Goal: Task Accomplishment & Management: Manage account settings

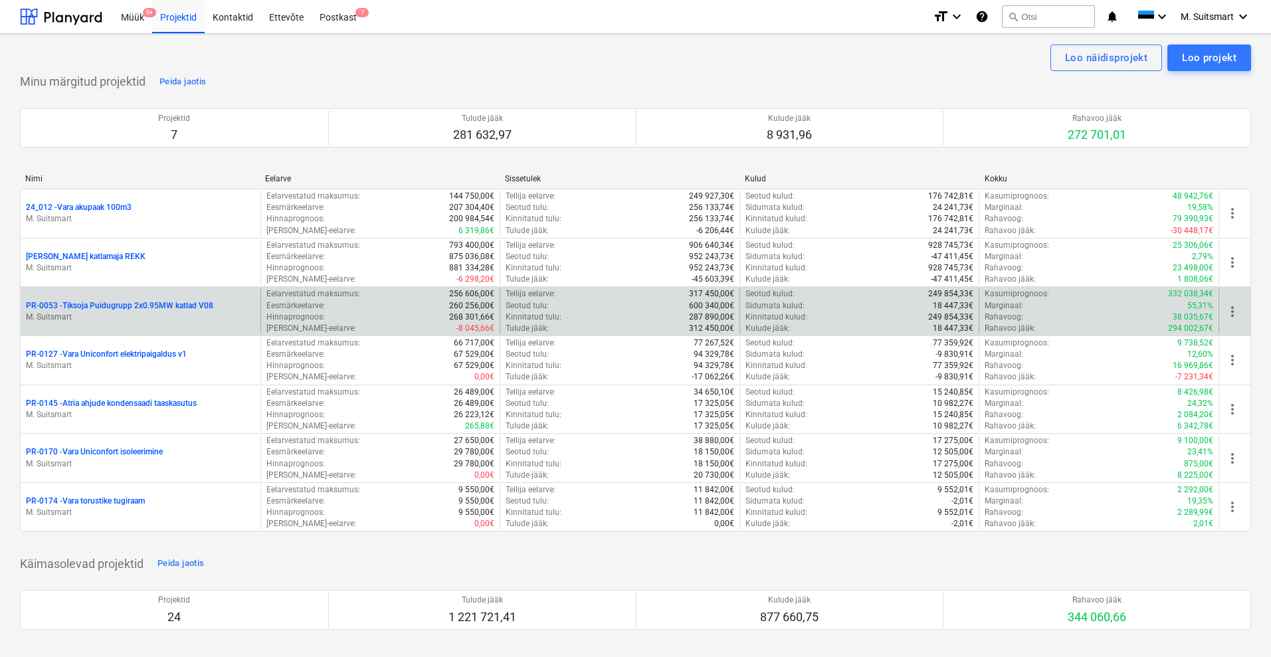
click at [104, 300] on p "PR-0053 - Tiksoja Puidugrupp 2x0.95MW katlad V08" at bounding box center [119, 305] width 187 height 11
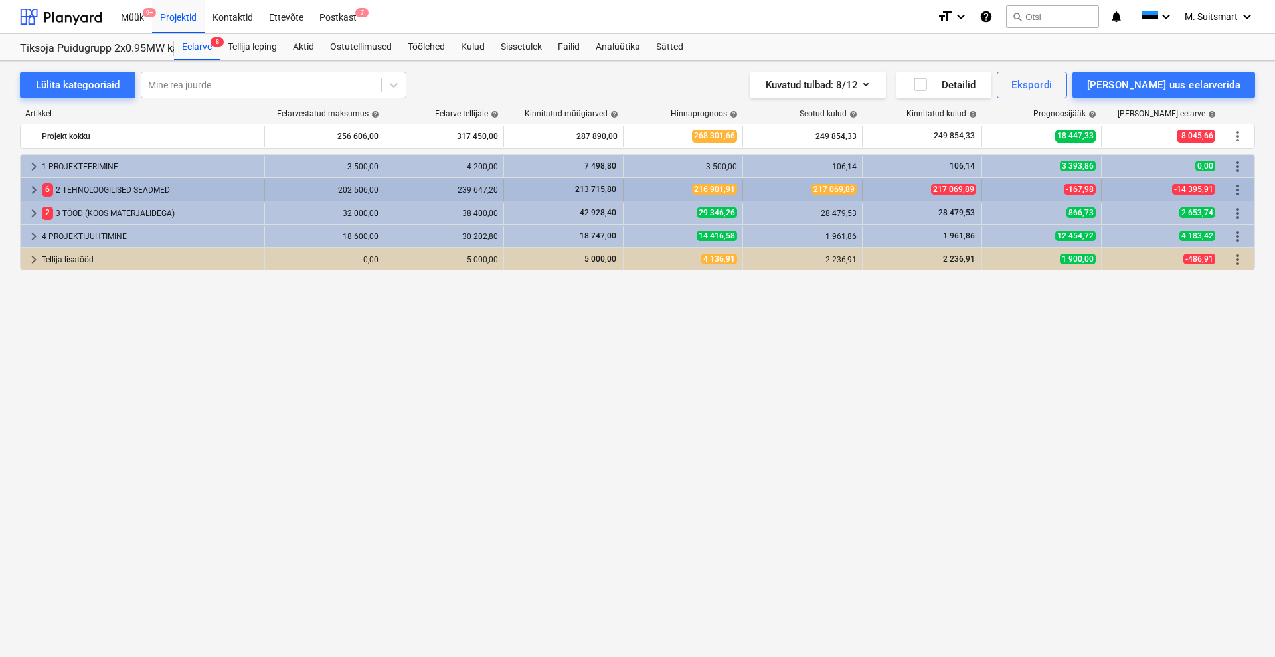
click at [31, 193] on span "keyboard_arrow_right" at bounding box center [34, 190] width 16 height 16
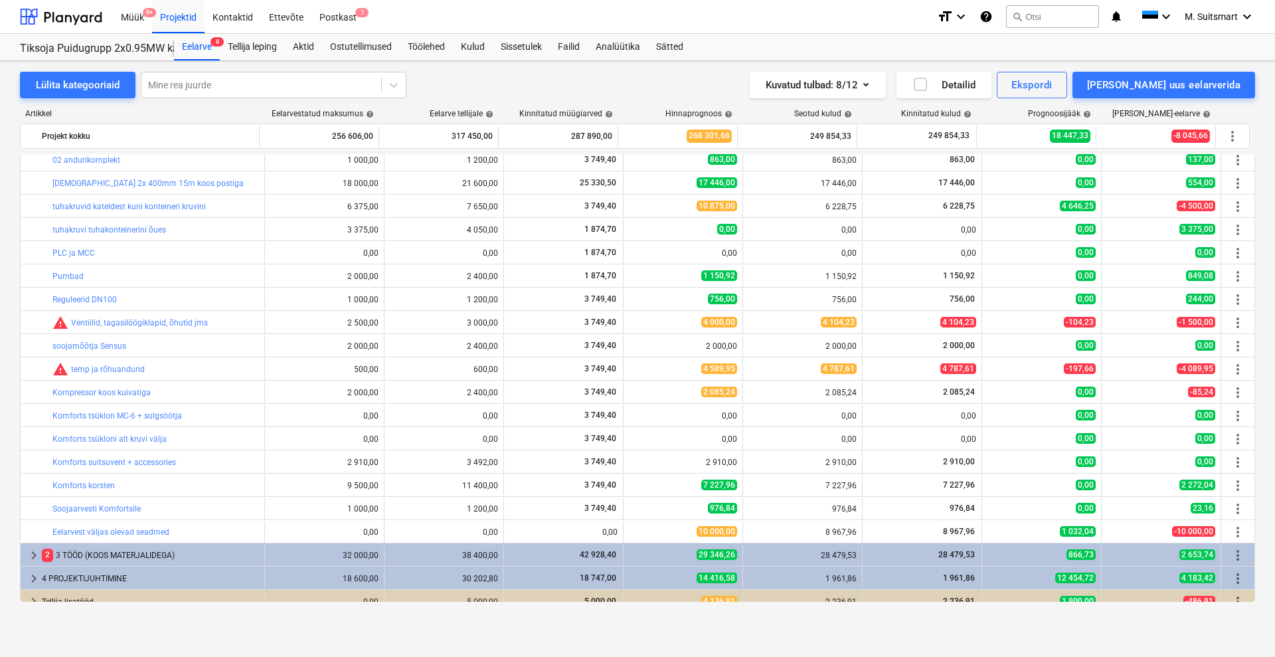
scroll to position [343, 0]
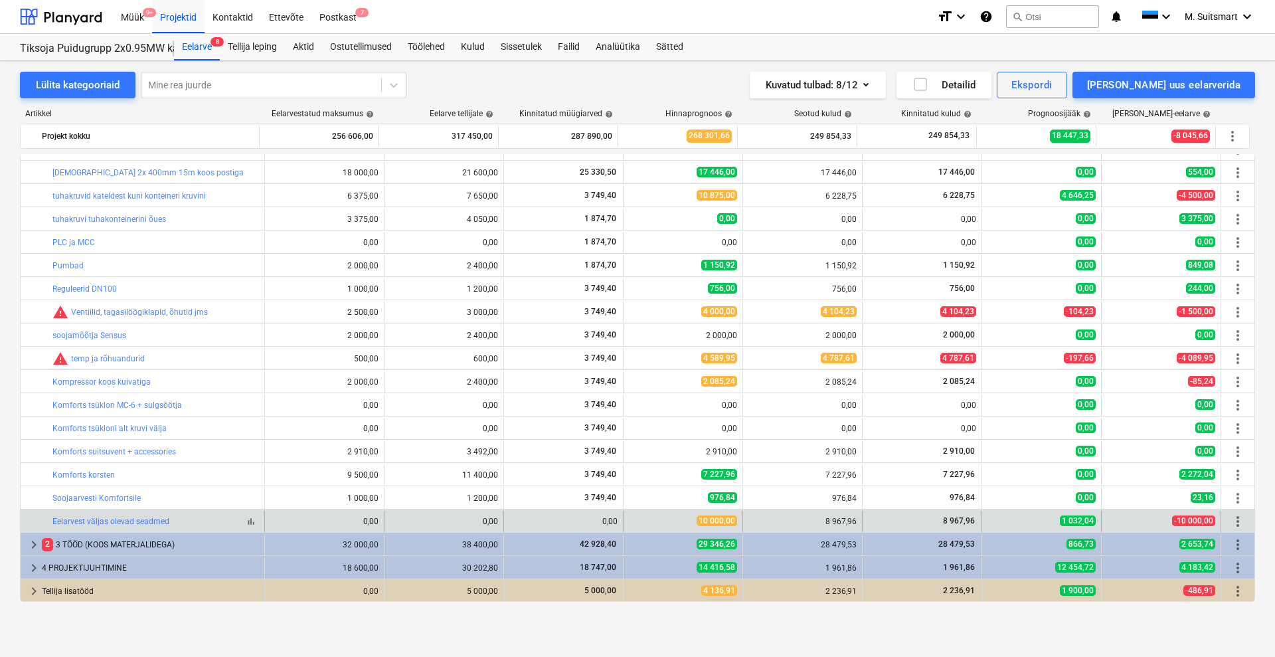
drag, startPoint x: 43, startPoint y: 521, endPoint x: 187, endPoint y: 519, distance: 143.5
click at [187, 519] on div "bar_chart Eelarvest väljas olevad seadmed" at bounding box center [143, 521] width 244 height 21
copy div "bar_chart Eelarvest väljas olevad seadmed"
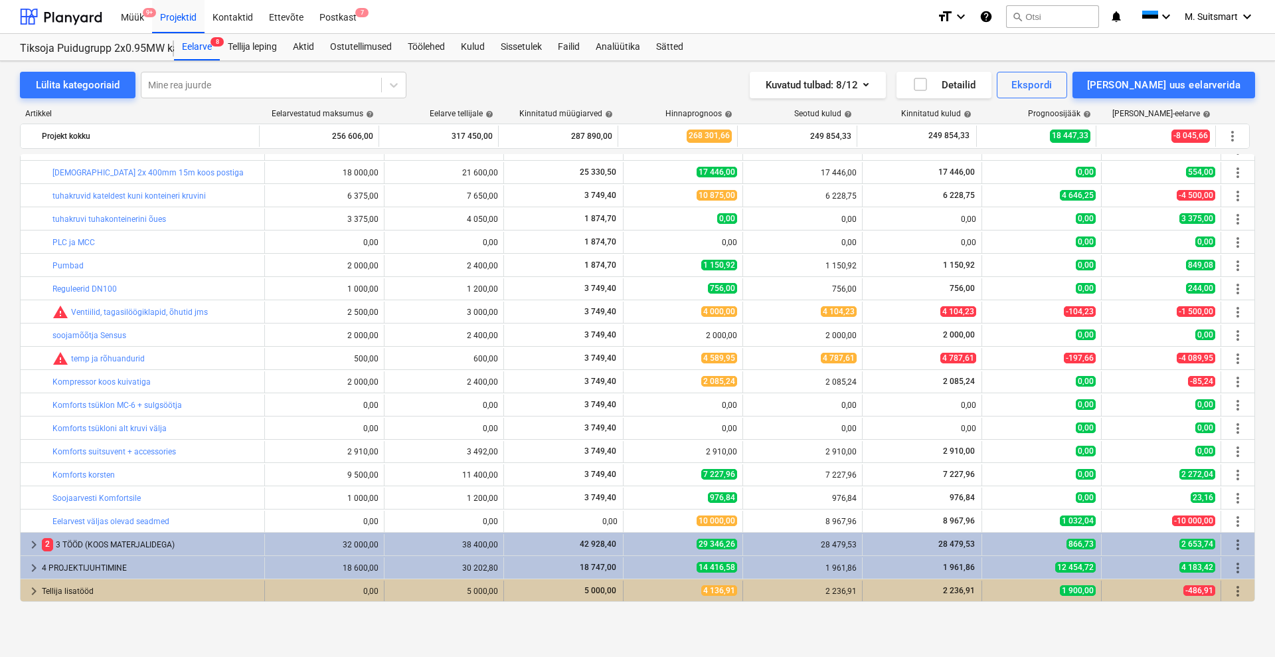
click at [33, 587] on span "keyboard_arrow_right" at bounding box center [34, 591] width 16 height 16
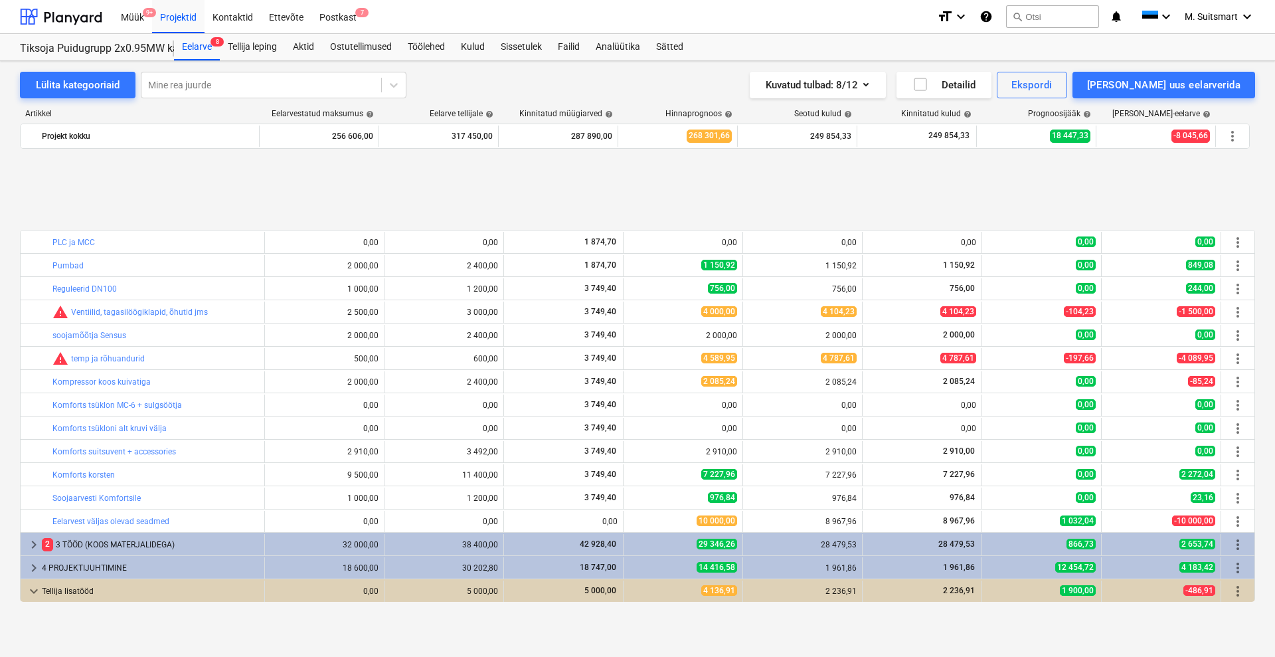
scroll to position [482, 0]
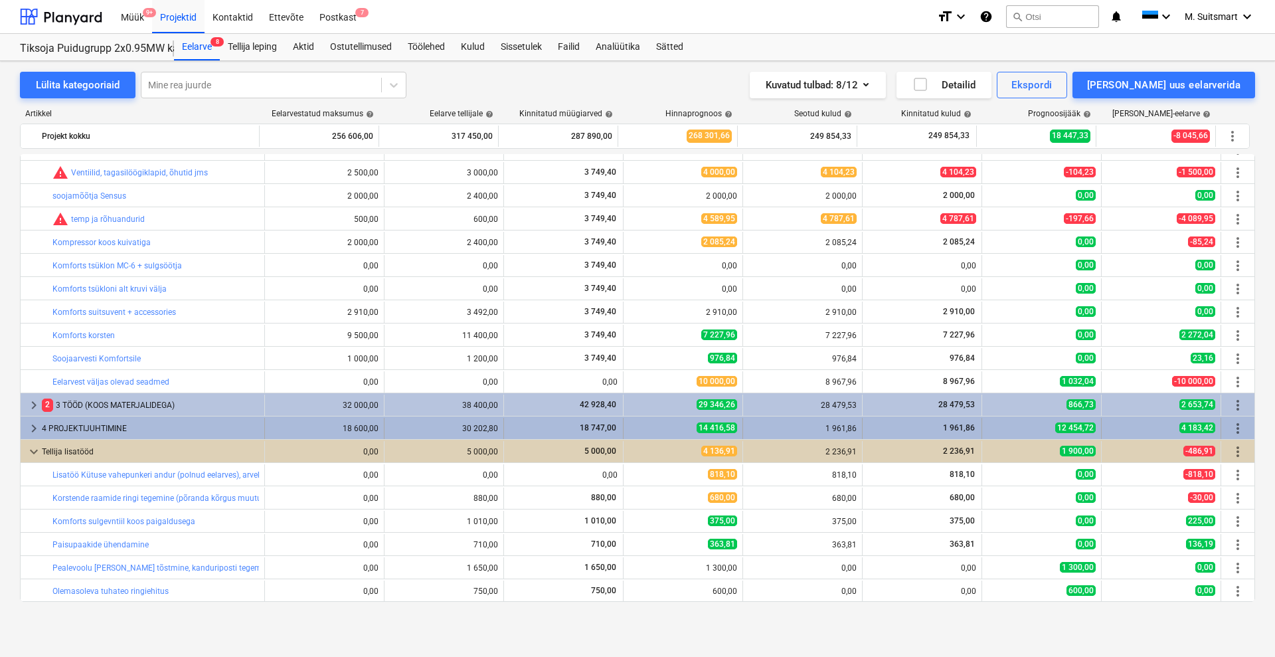
click at [29, 424] on span "keyboard_arrow_right" at bounding box center [34, 428] width 16 height 16
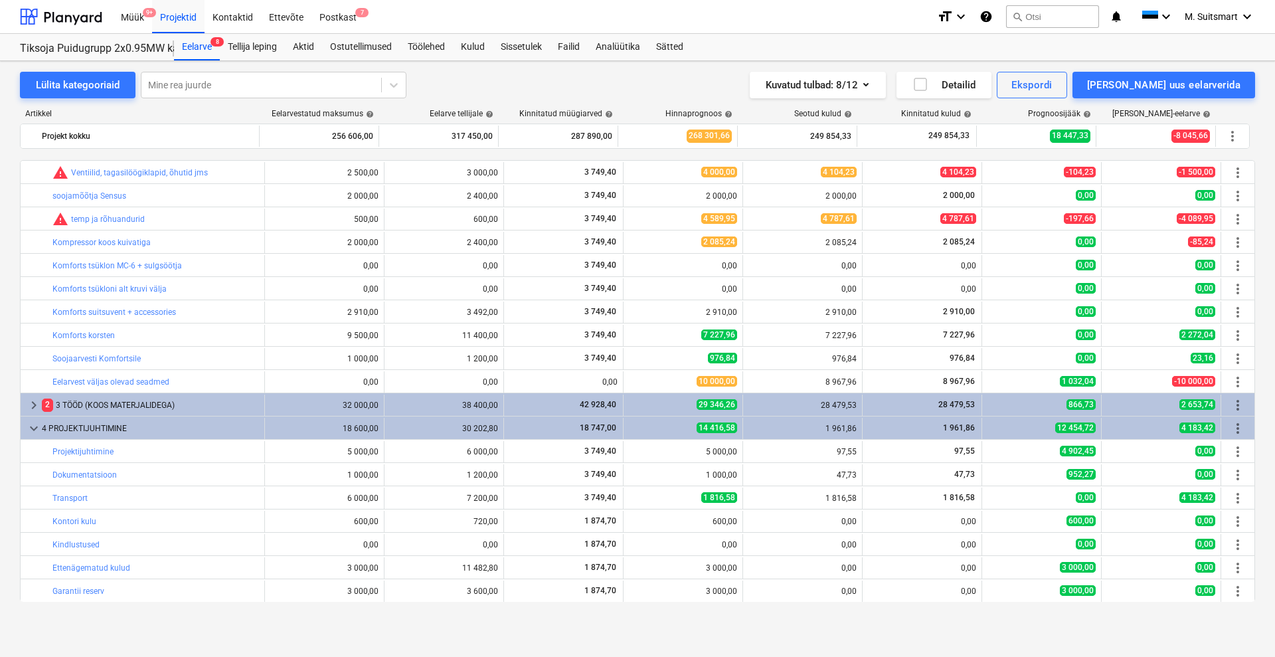
scroll to position [645, 0]
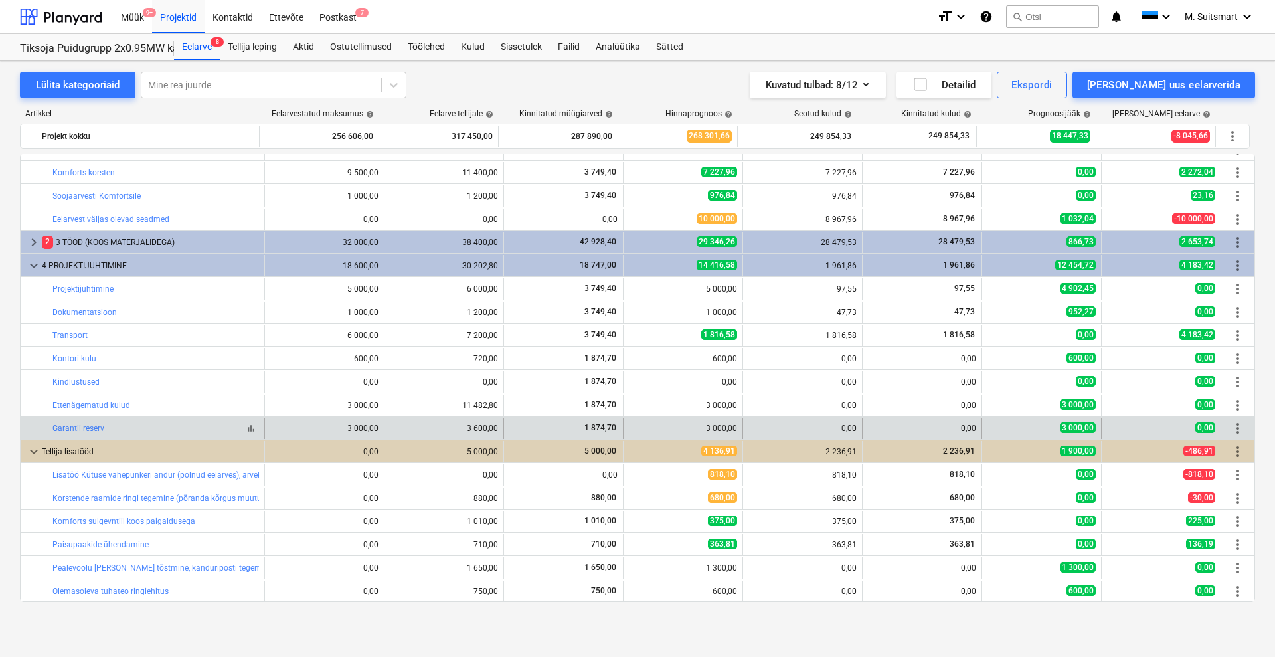
drag, startPoint x: 38, startPoint y: 426, endPoint x: 153, endPoint y: 430, distance: 115.0
click at [153, 430] on div "bar_chart Garantii reserv" at bounding box center [143, 428] width 244 height 21
copy div "bar_chart Garantii reserv"
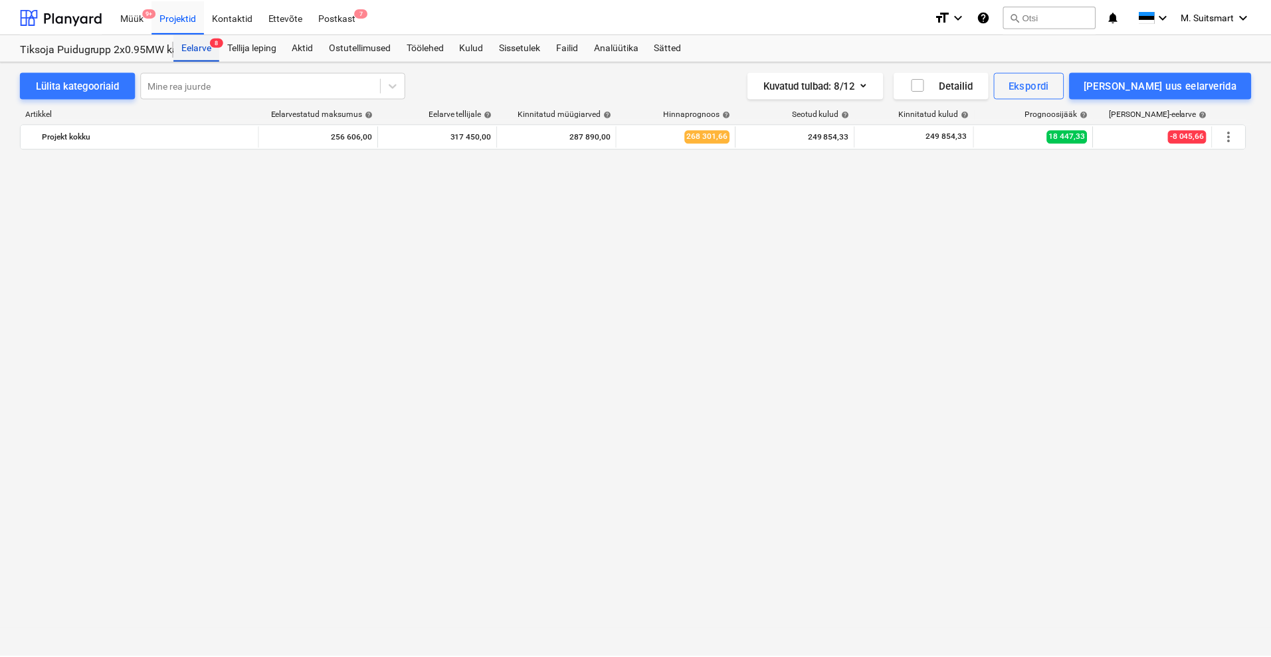
scroll to position [147, 0]
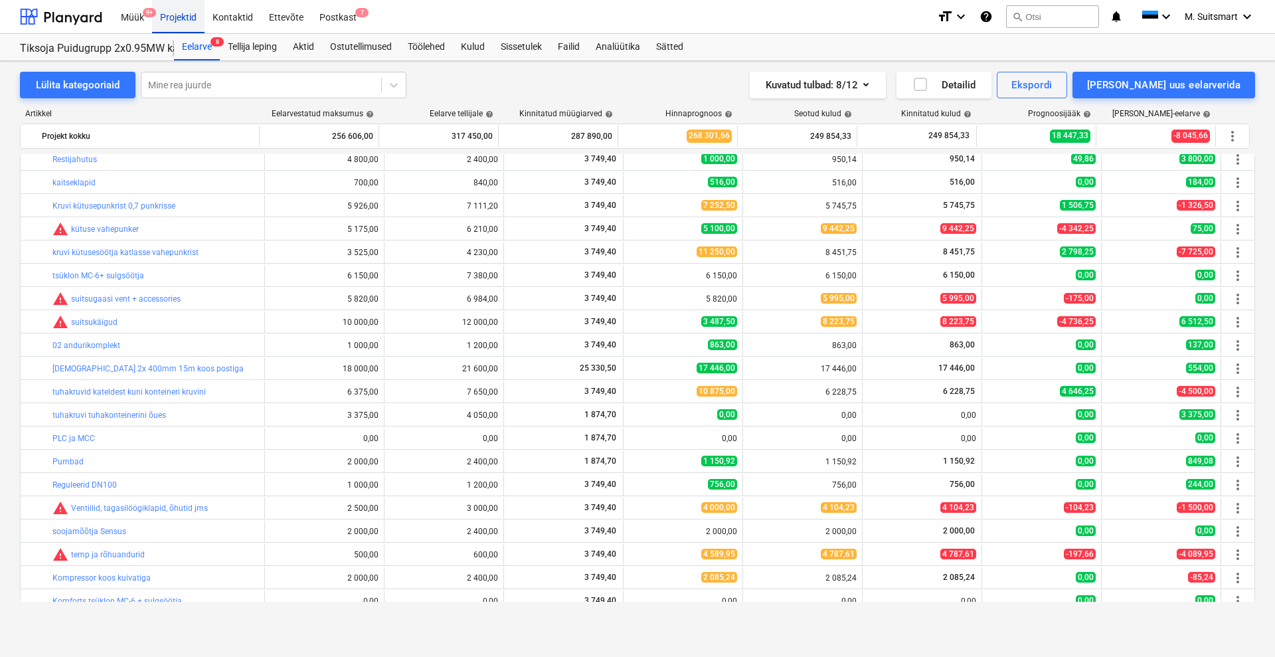
click at [169, 16] on div "Projektid" at bounding box center [178, 16] width 52 height 34
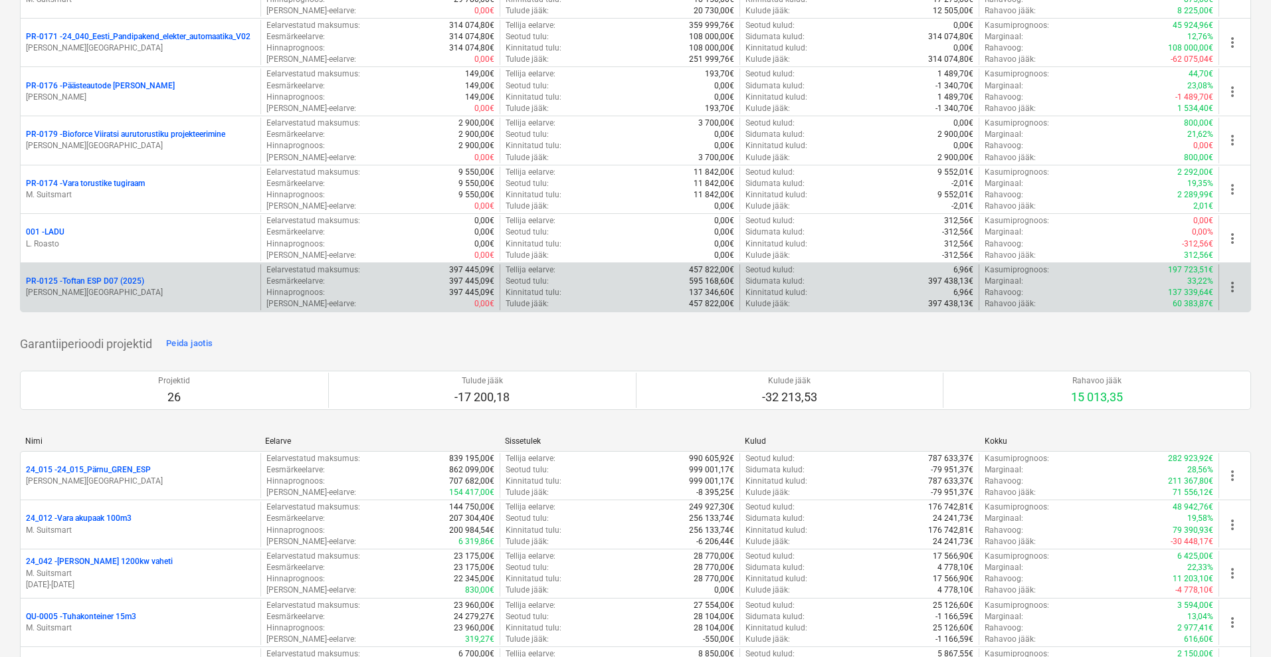
scroll to position [1495, 0]
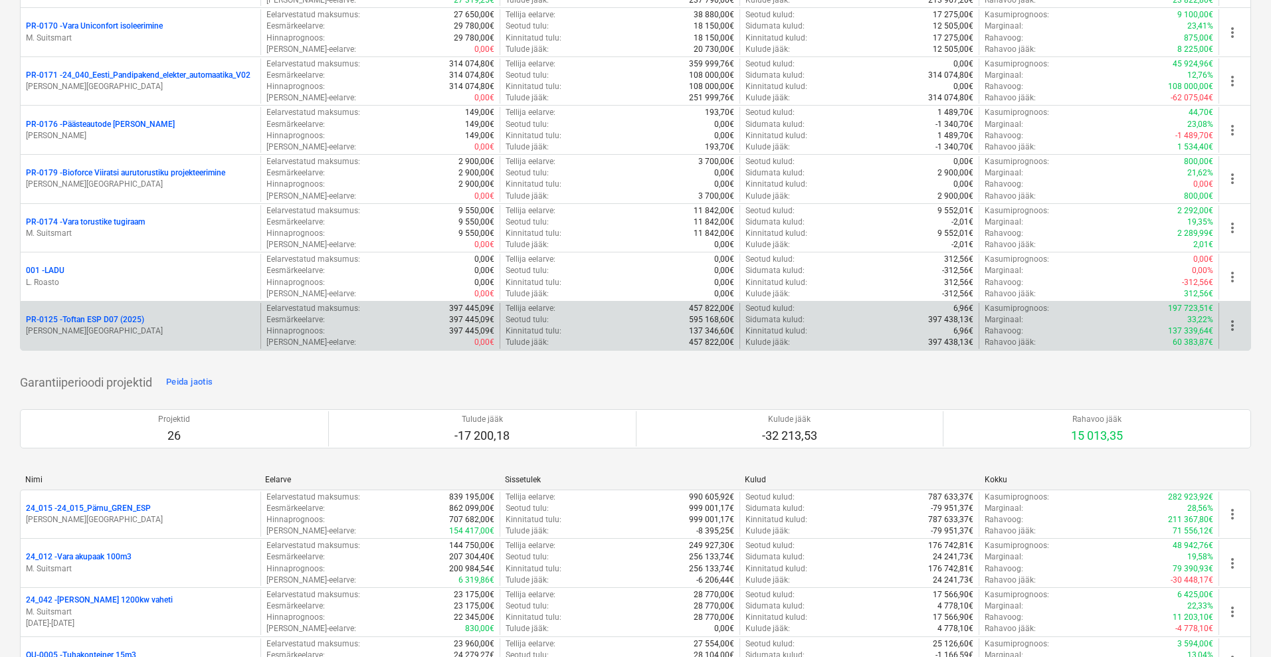
click at [1231, 327] on span "more_vert" at bounding box center [1232, 326] width 16 height 16
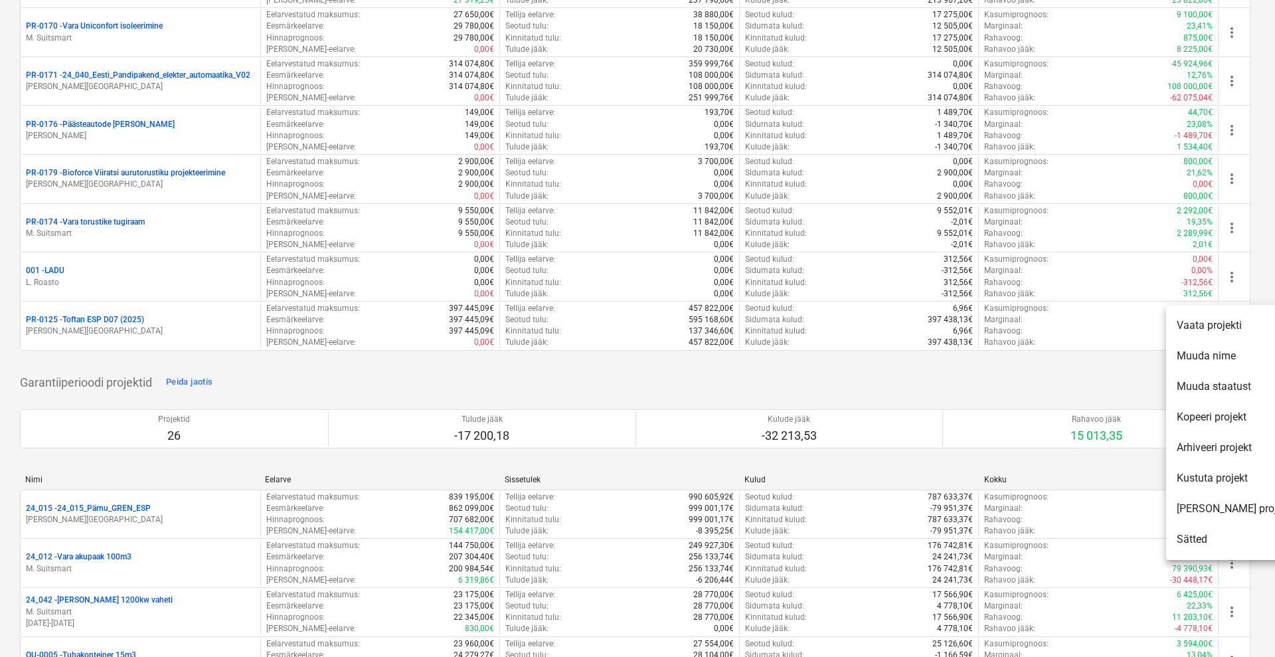
click at [1223, 514] on li "Märgi projekt" at bounding box center [1234, 509] width 136 height 31
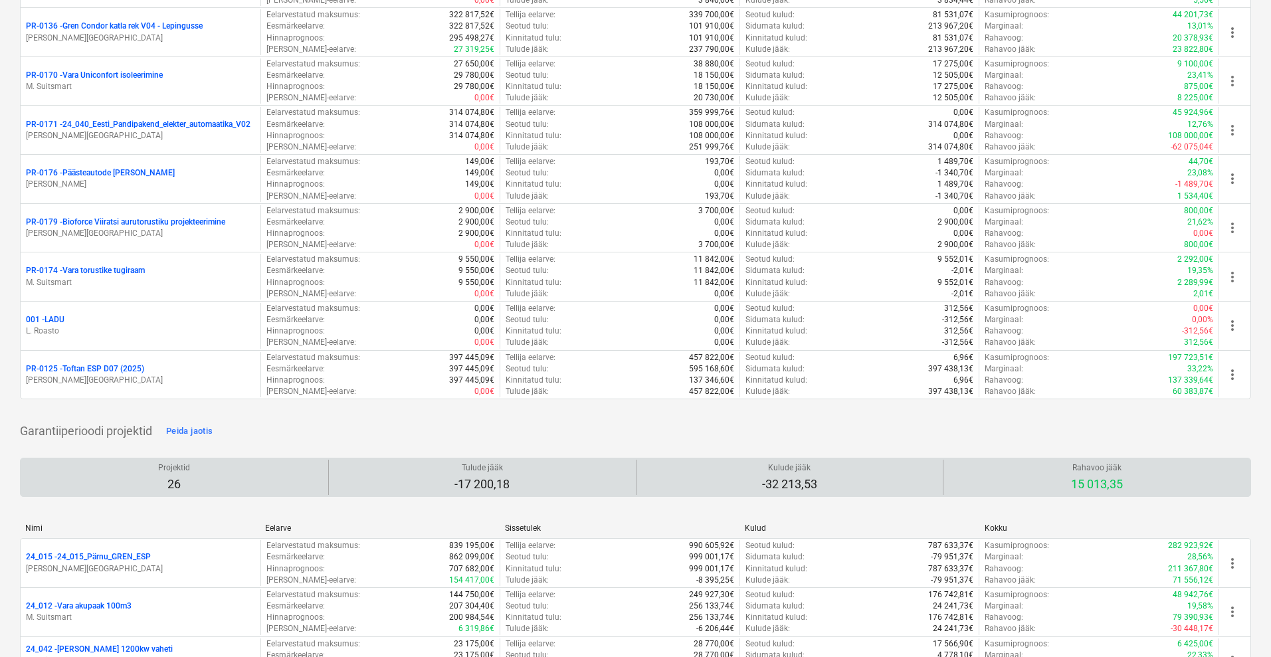
scroll to position [1543, 0]
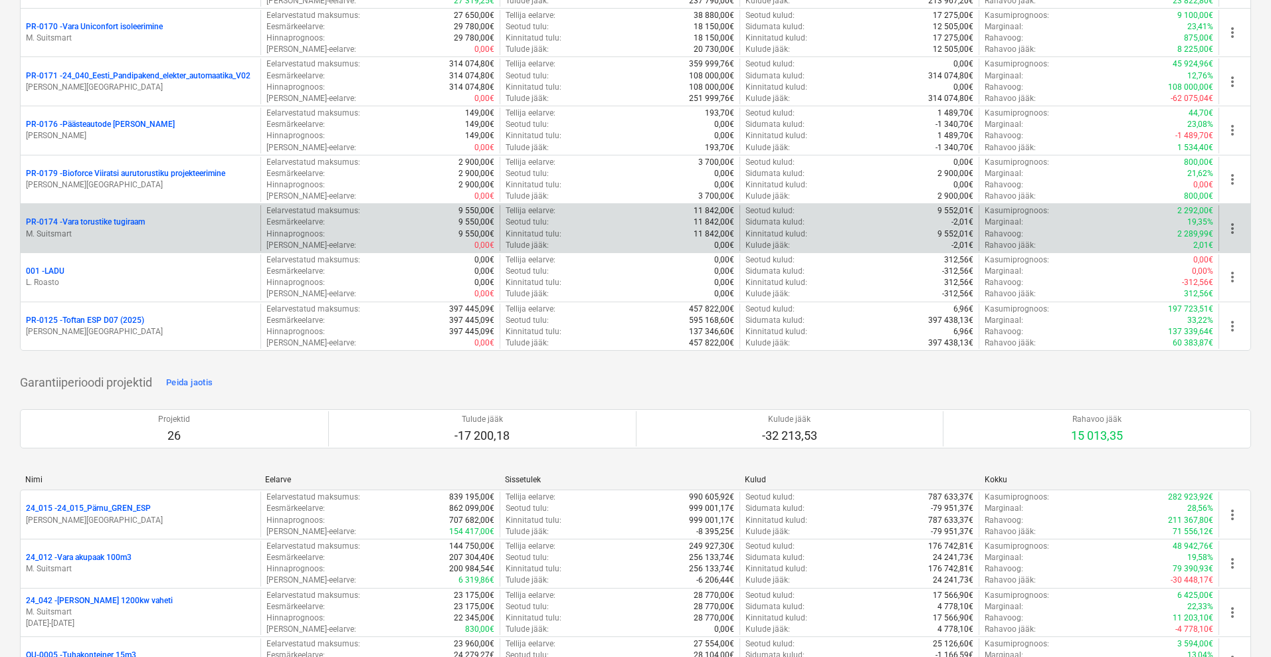
click at [136, 217] on p "PR-0174 - Vara torustike tugiraam" at bounding box center [85, 222] width 119 height 11
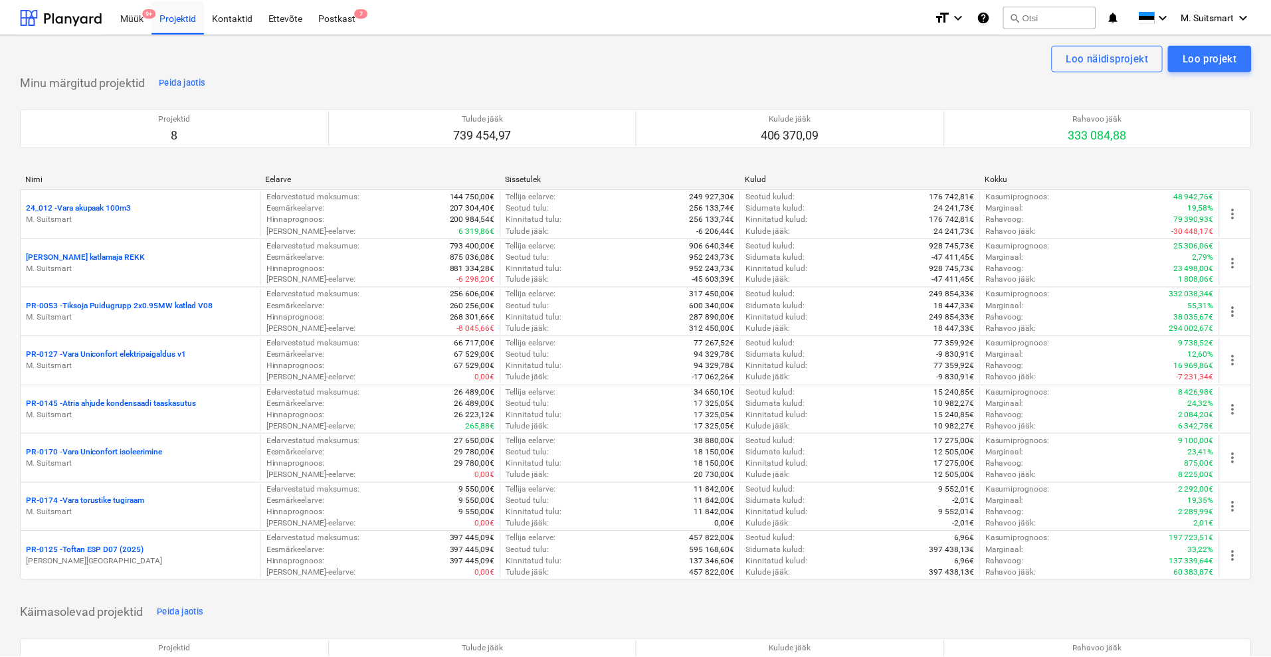
scroll to position [1543, 0]
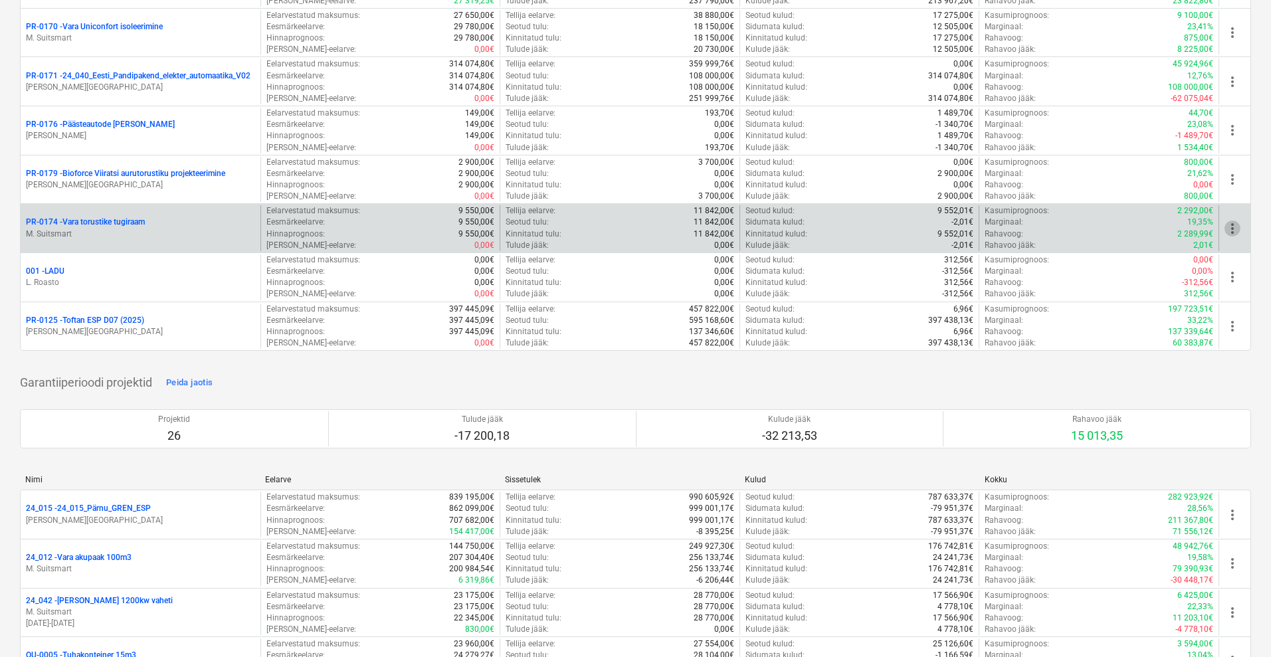
click at [1230, 228] on span "more_vert" at bounding box center [1232, 229] width 16 height 16
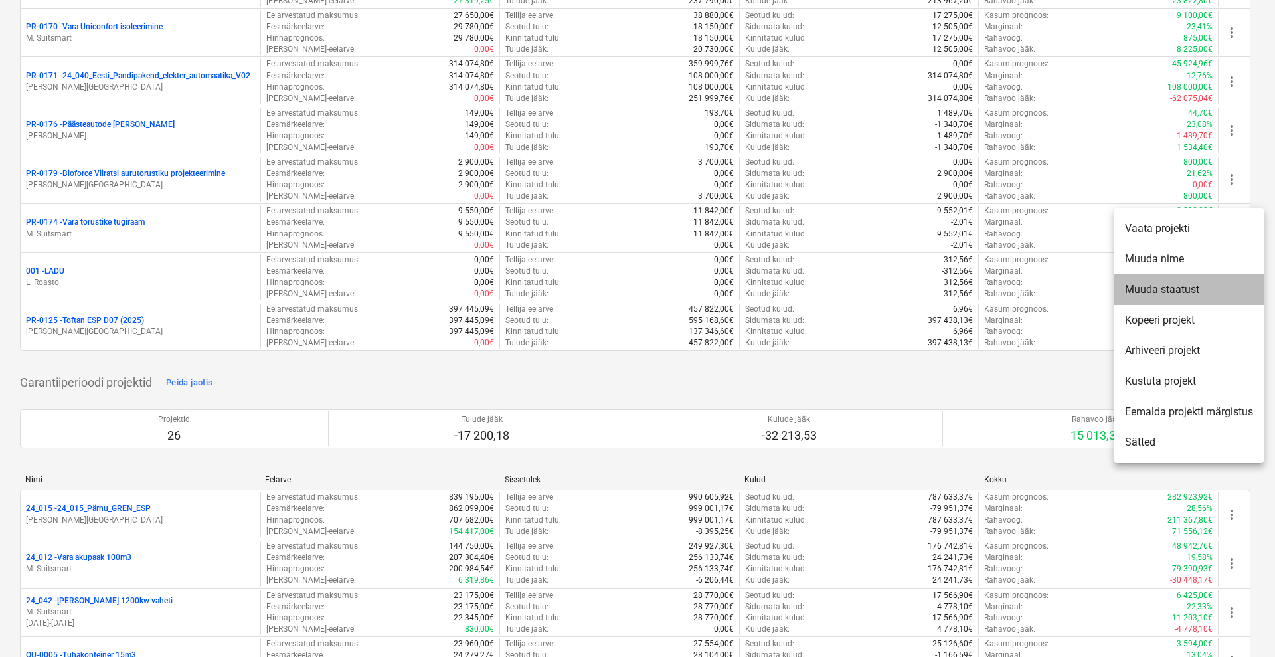
click at [1186, 286] on li "Muuda staatust" at bounding box center [1189, 289] width 149 height 31
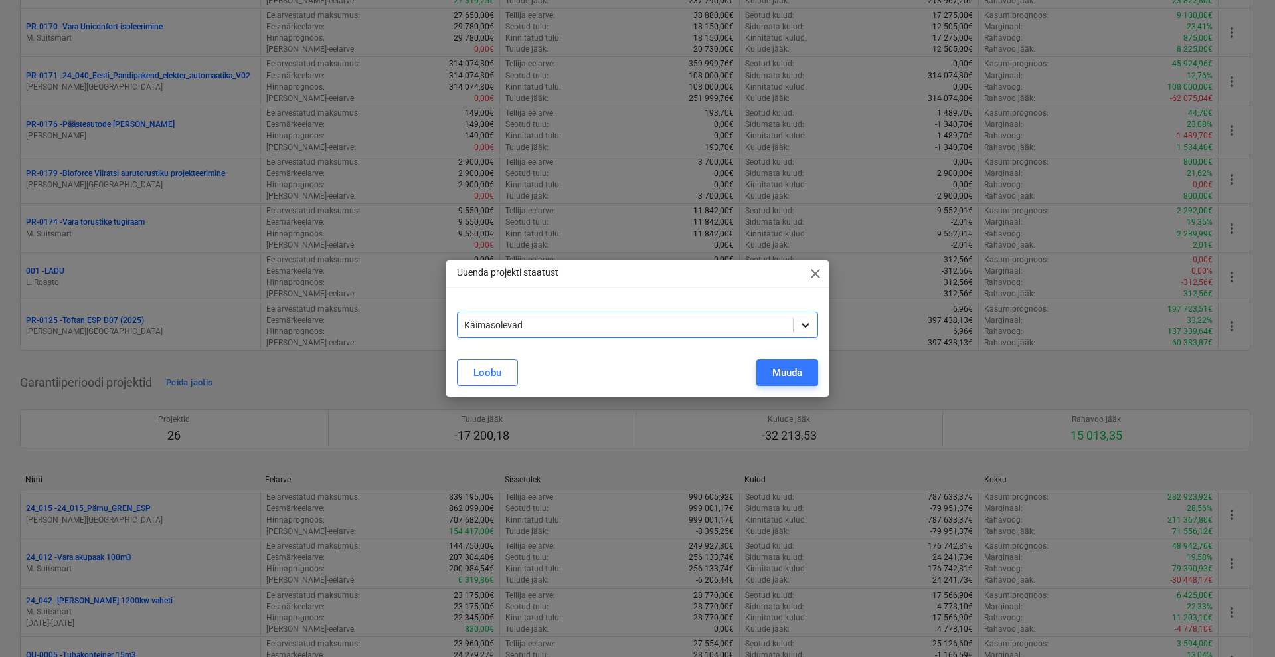
click at [810, 327] on icon at bounding box center [805, 324] width 13 height 13
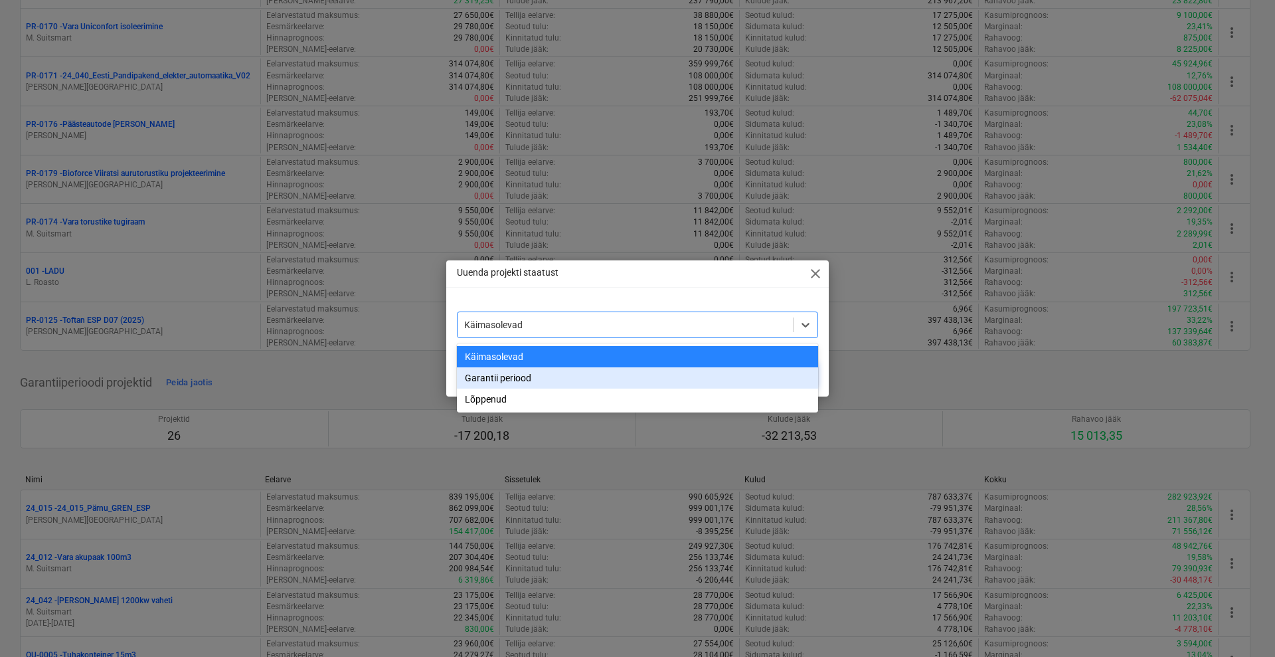
click at [563, 382] on div "Garantii periood" at bounding box center [637, 377] width 361 height 21
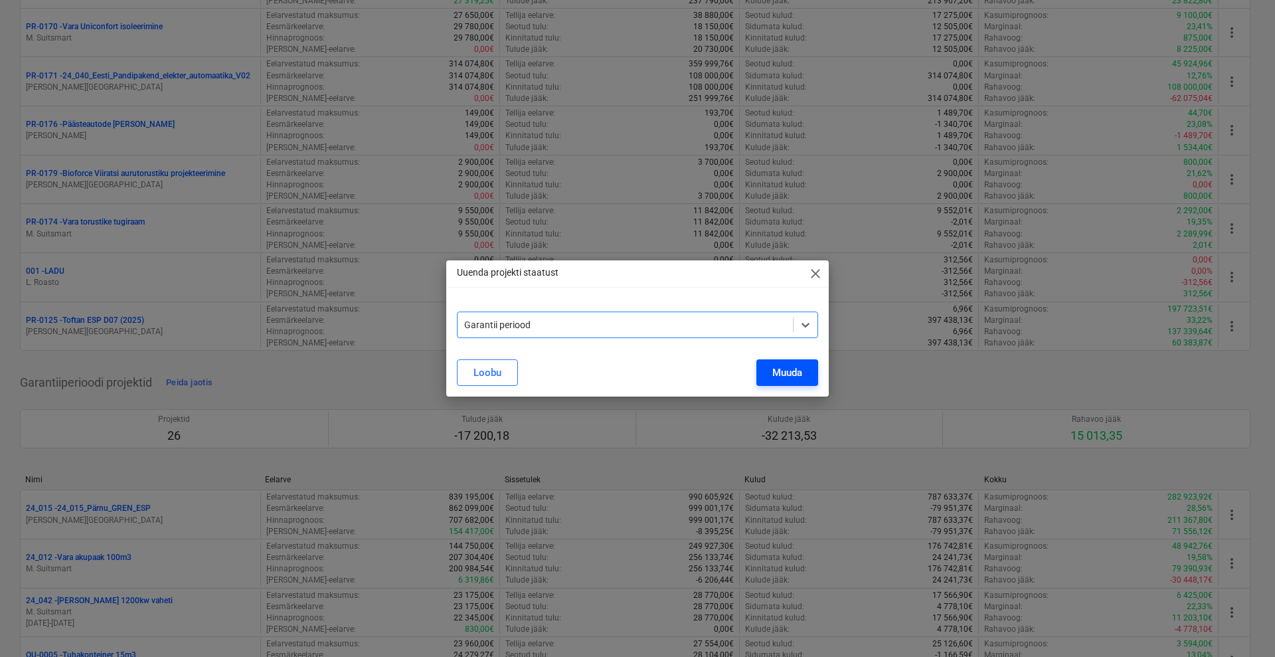
click at [784, 374] on div "Muuda" at bounding box center [788, 372] width 30 height 17
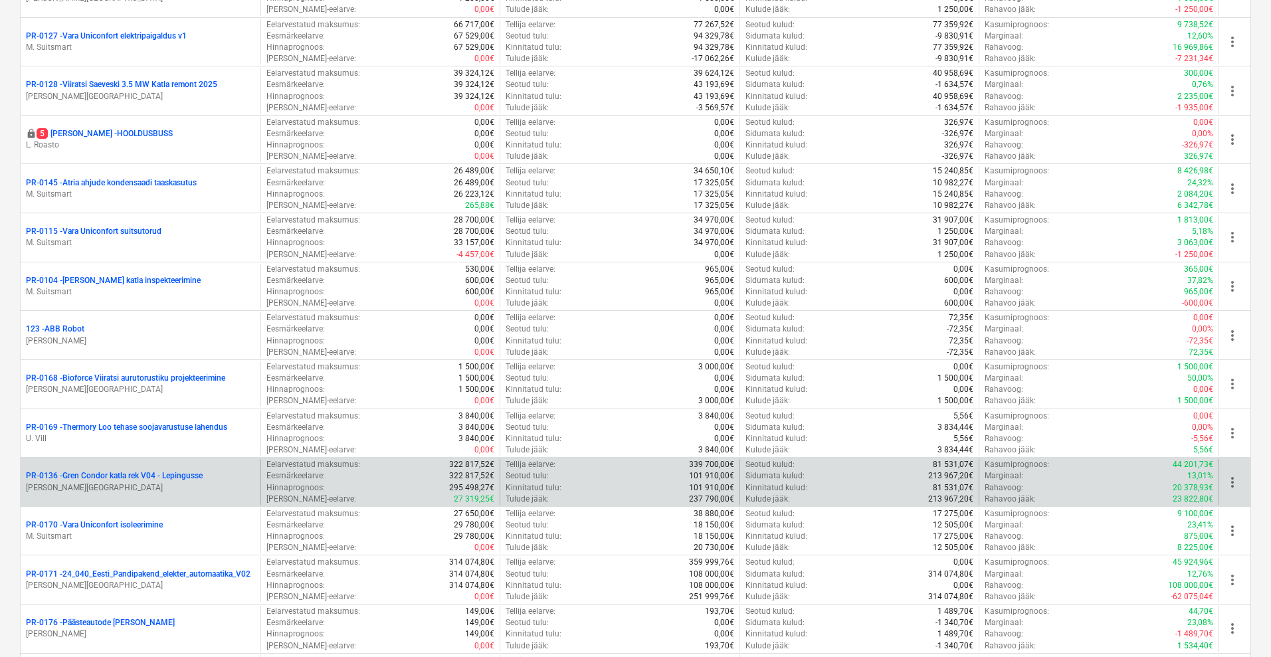
scroll to position [962, 0]
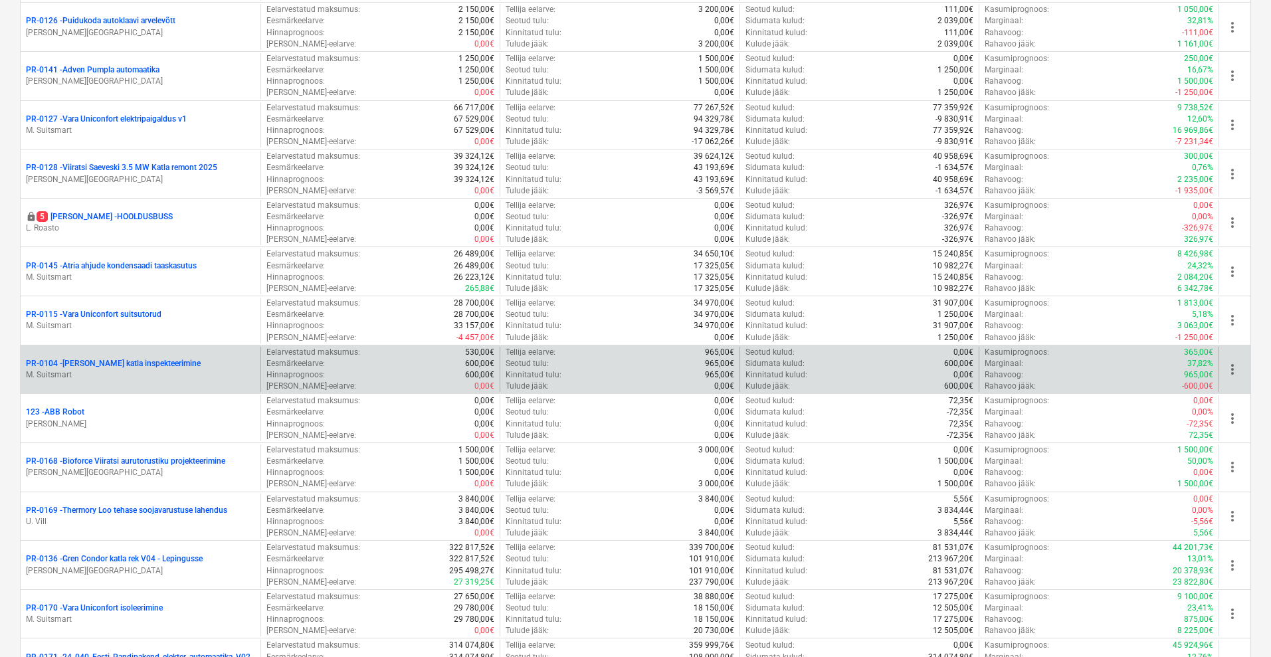
click at [1231, 368] on span "more_vert" at bounding box center [1232, 369] width 16 height 16
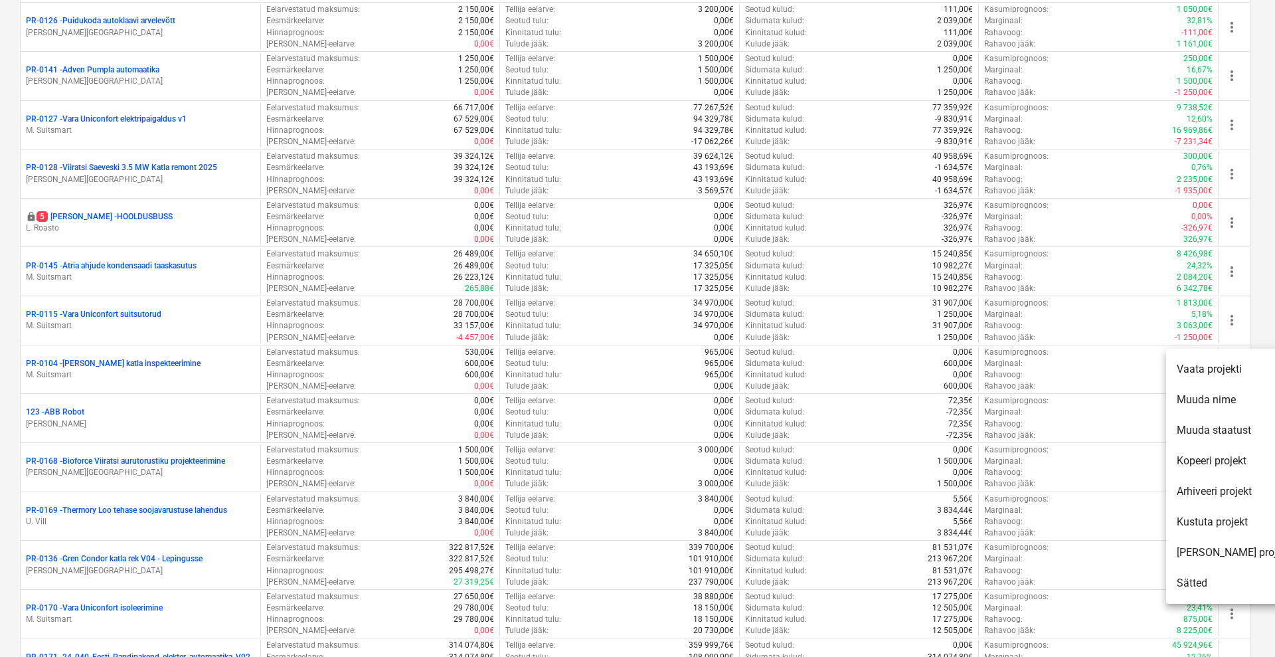
click at [1201, 428] on li "Muuda staatust" at bounding box center [1234, 430] width 136 height 31
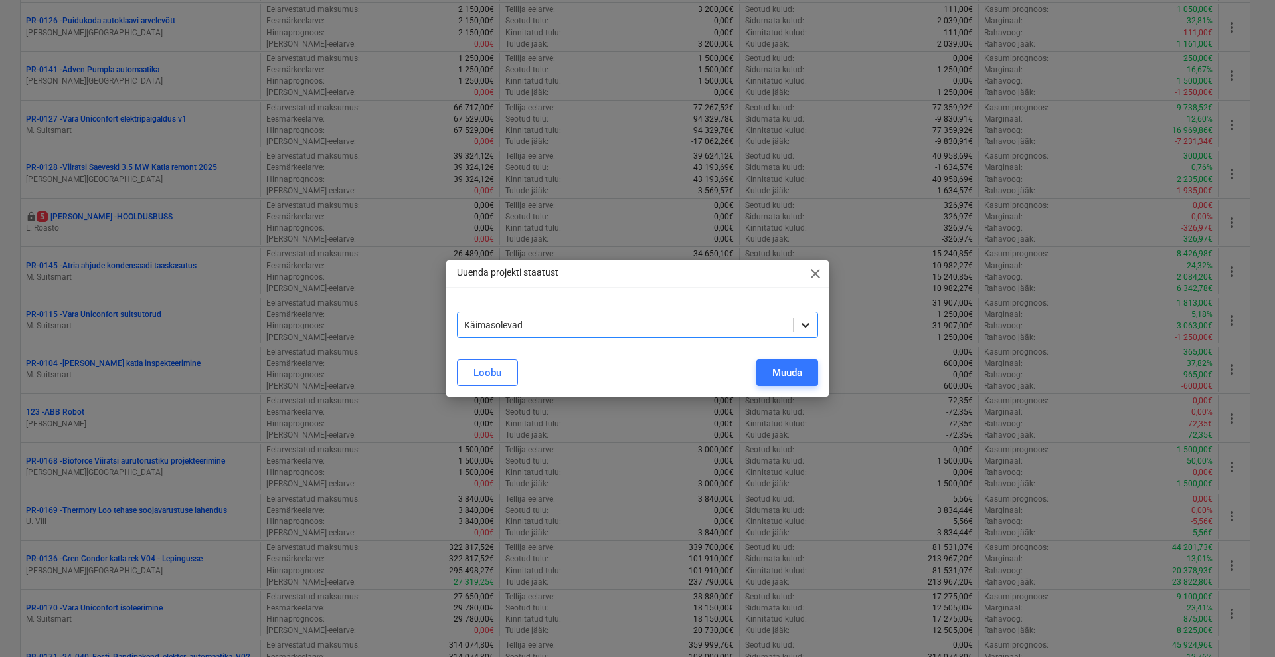
click at [815, 325] on div at bounding box center [806, 325] width 24 height 24
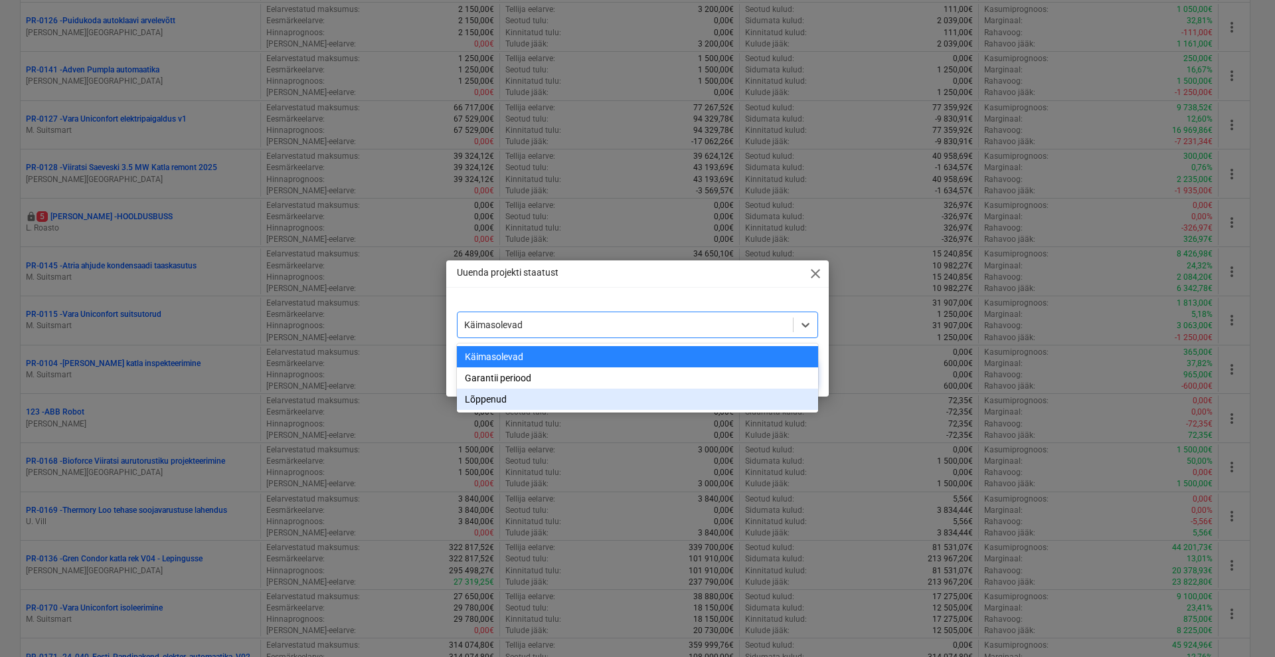
click at [536, 395] on div "Lõppenud" at bounding box center [637, 399] width 361 height 21
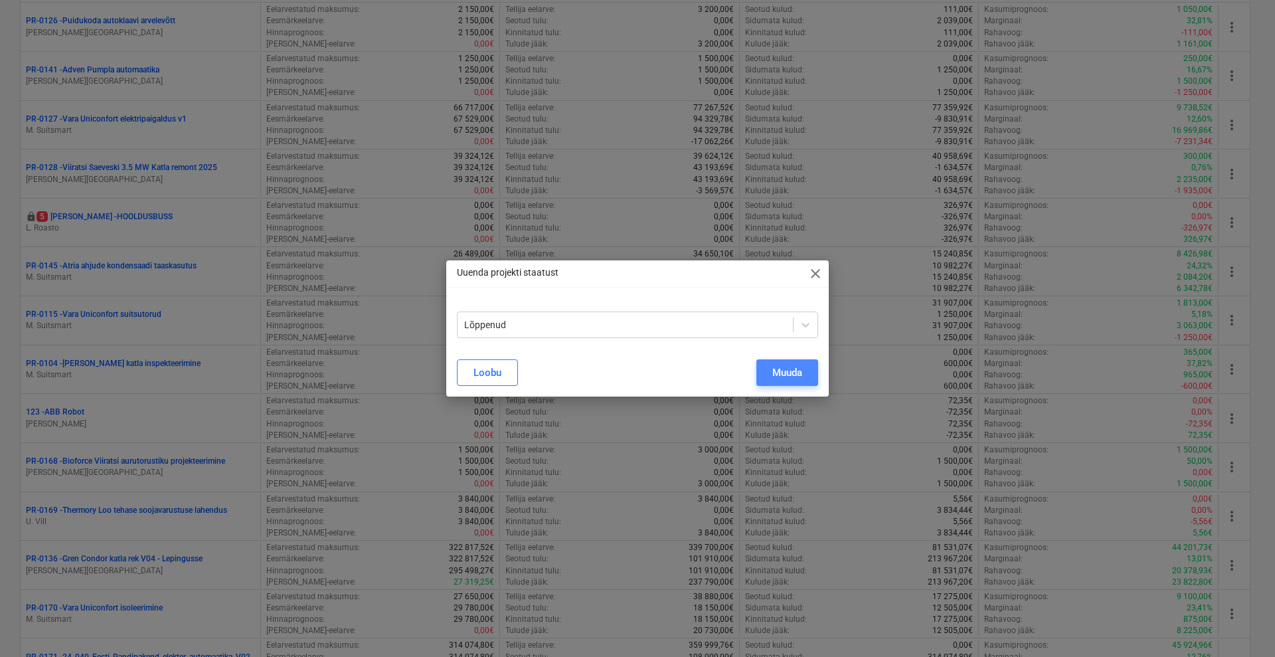
click at [773, 365] on div "Muuda" at bounding box center [788, 372] width 30 height 17
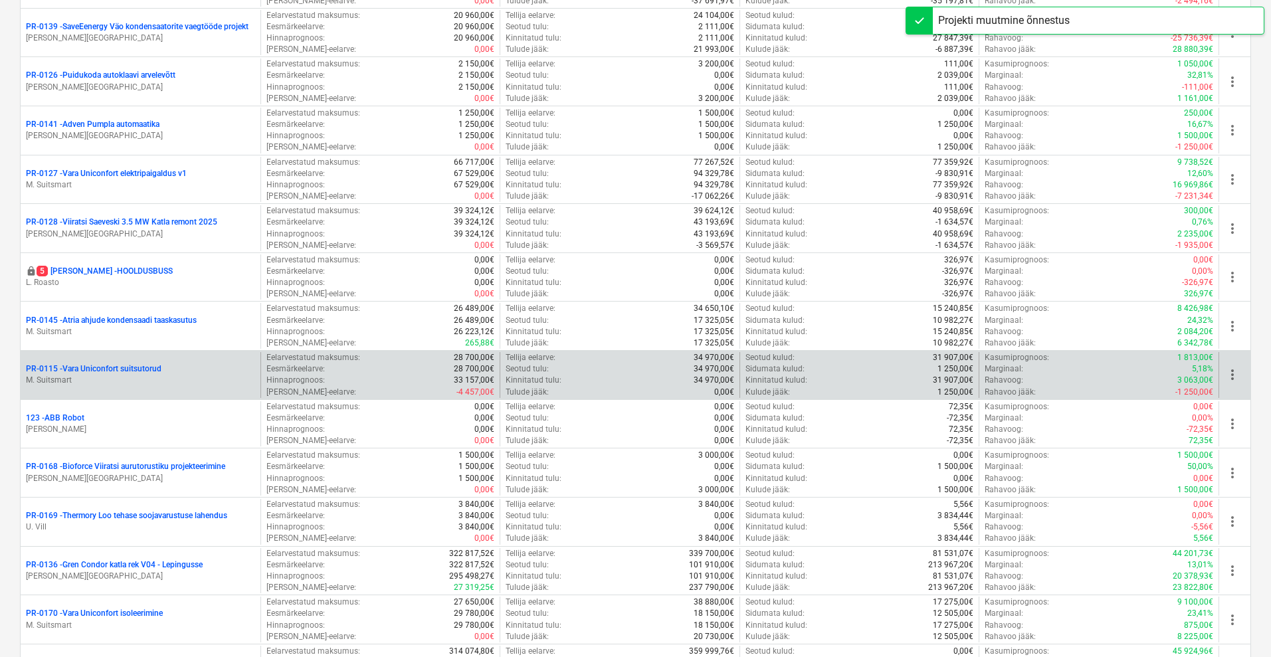
scroll to position [879, 0]
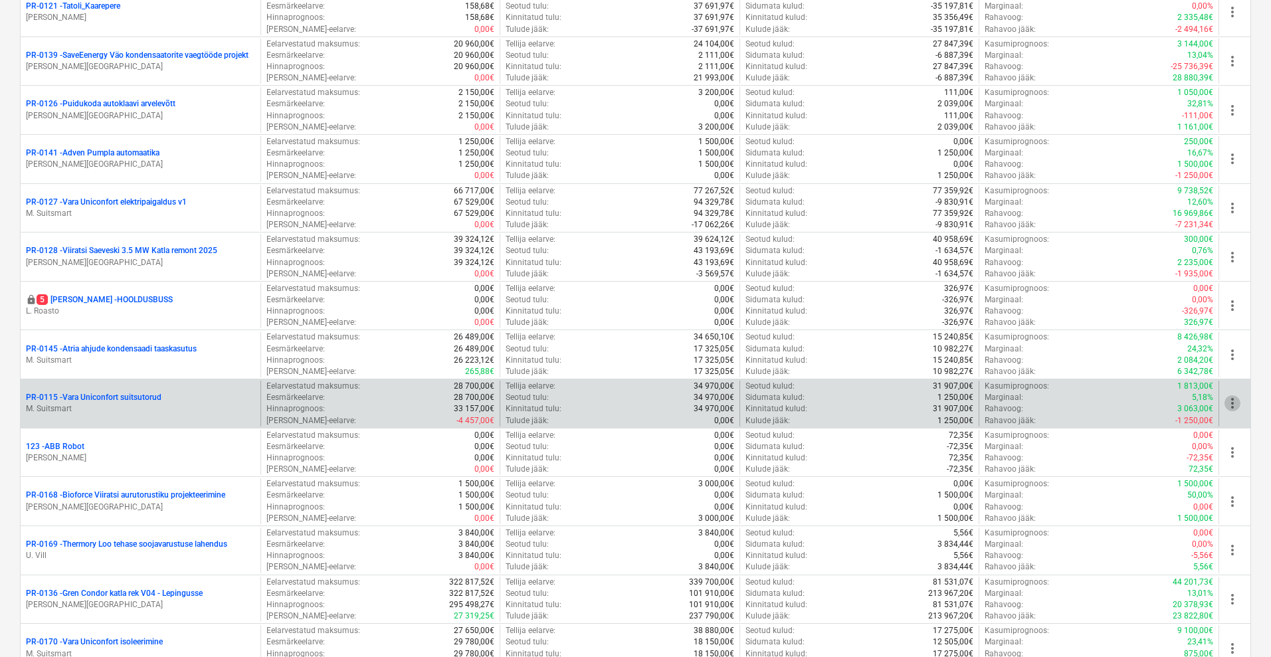
click at [1238, 405] on span "more_vert" at bounding box center [1232, 403] width 16 height 16
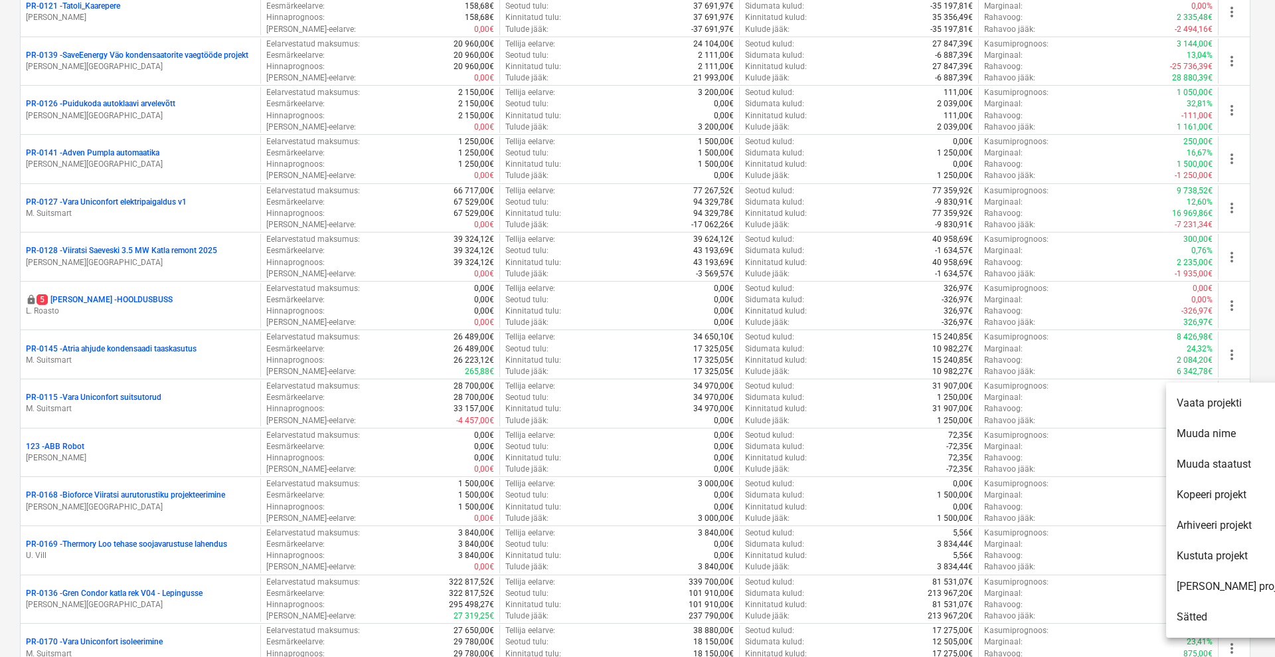
click at [1230, 468] on li "Muuda staatust" at bounding box center [1234, 464] width 136 height 31
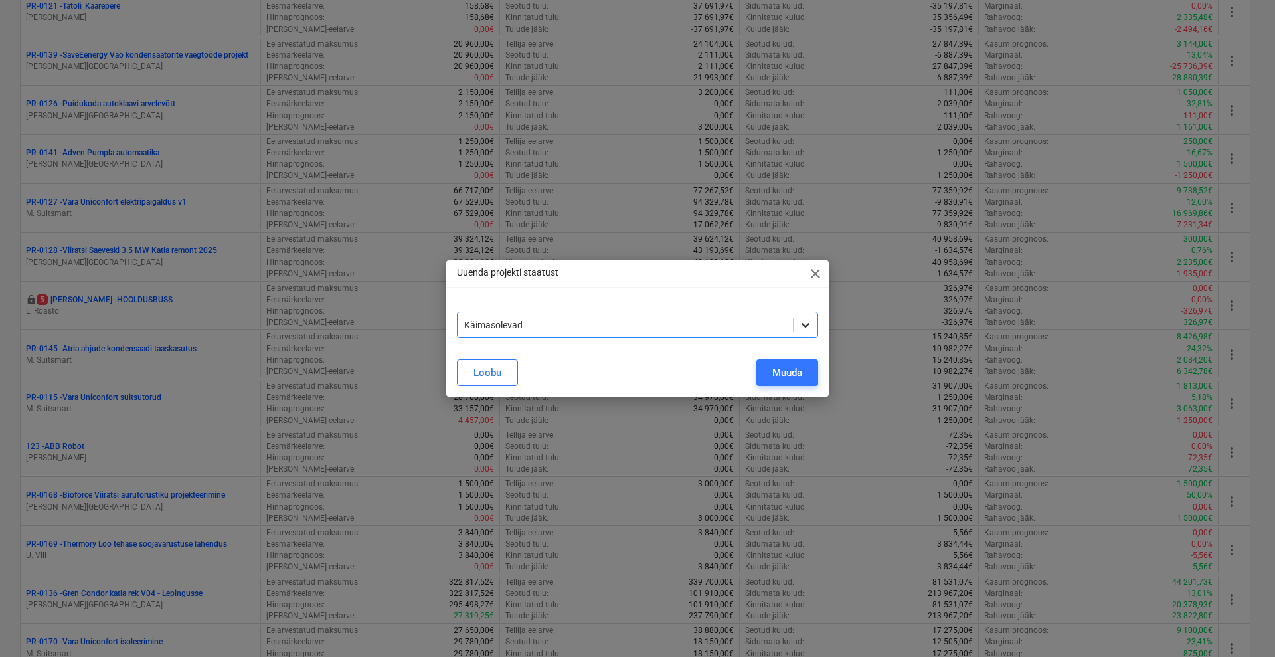
click at [805, 319] on icon at bounding box center [805, 324] width 13 height 13
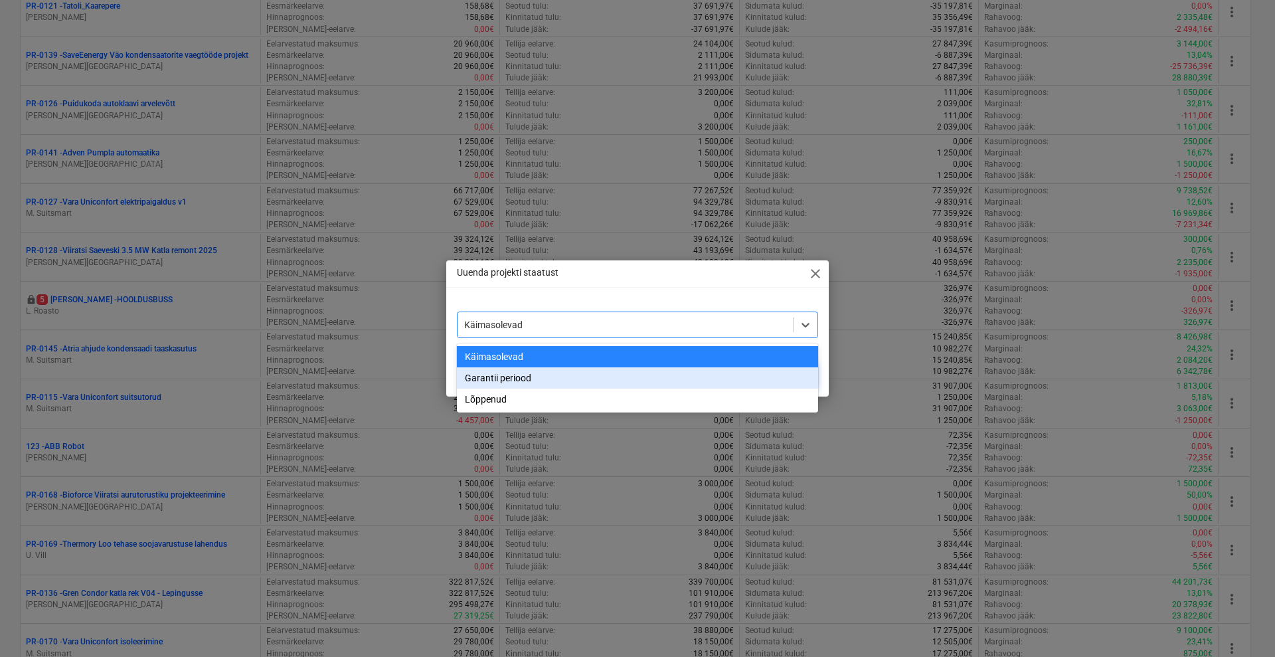
click at [576, 382] on div "Garantii periood" at bounding box center [637, 377] width 361 height 21
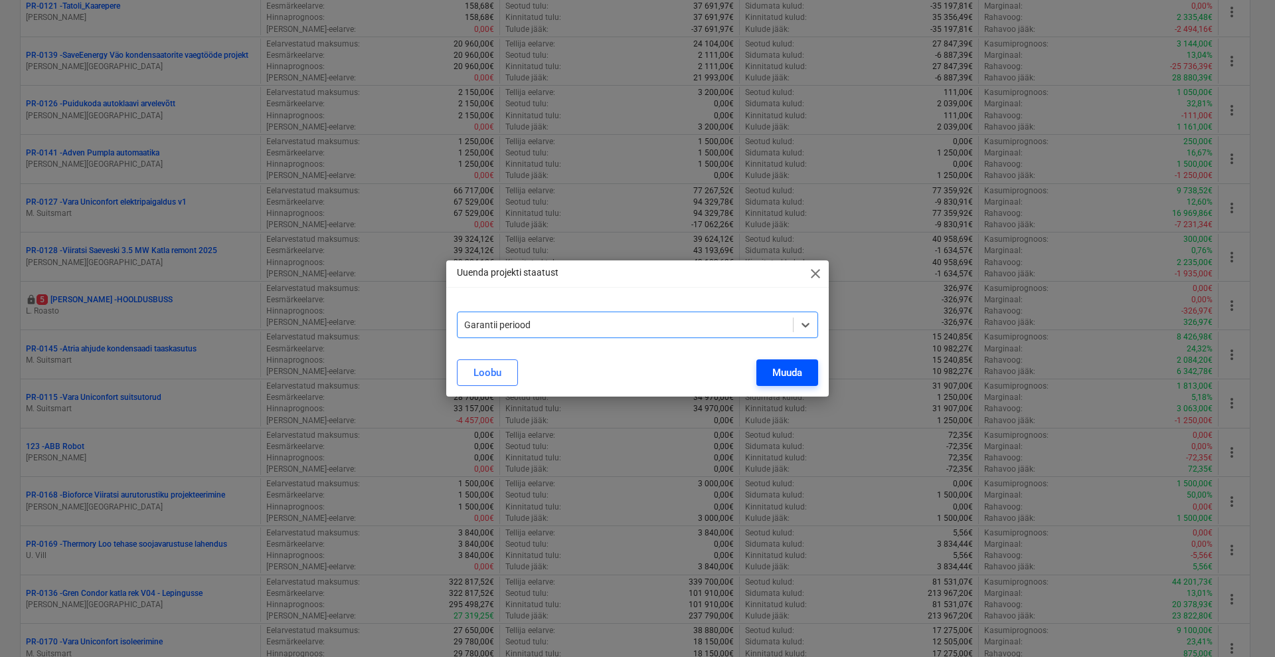
click at [784, 375] on div "Muuda" at bounding box center [788, 372] width 30 height 17
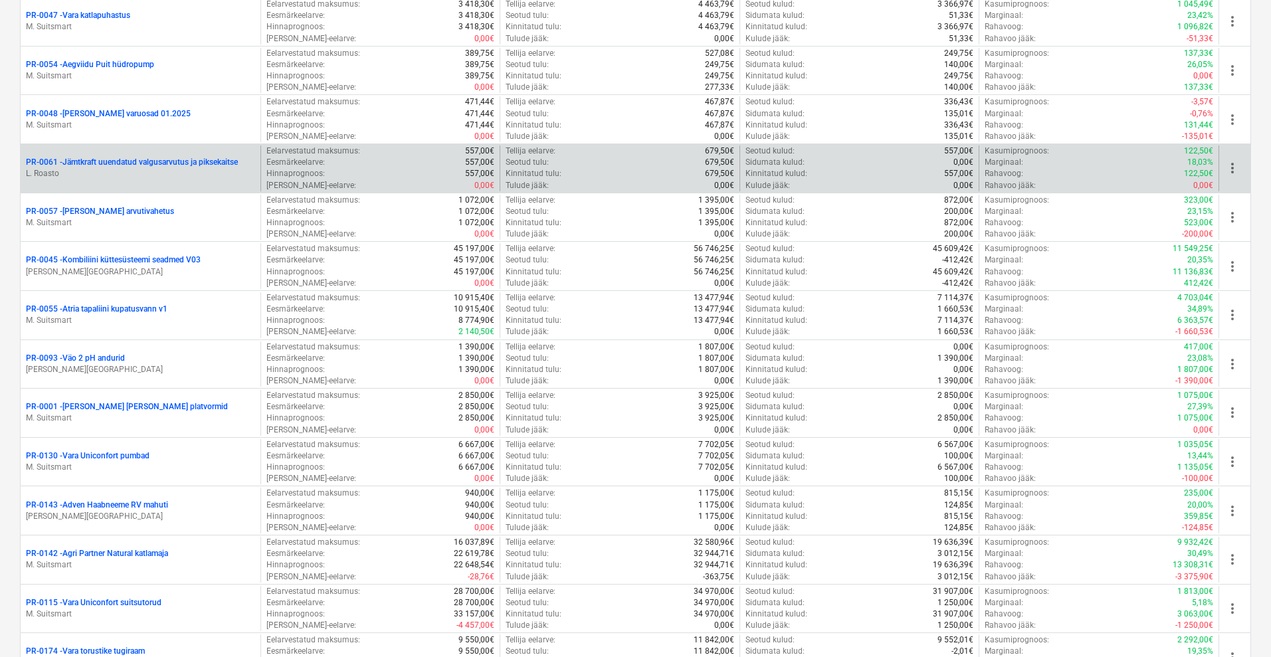
scroll to position [2657, 0]
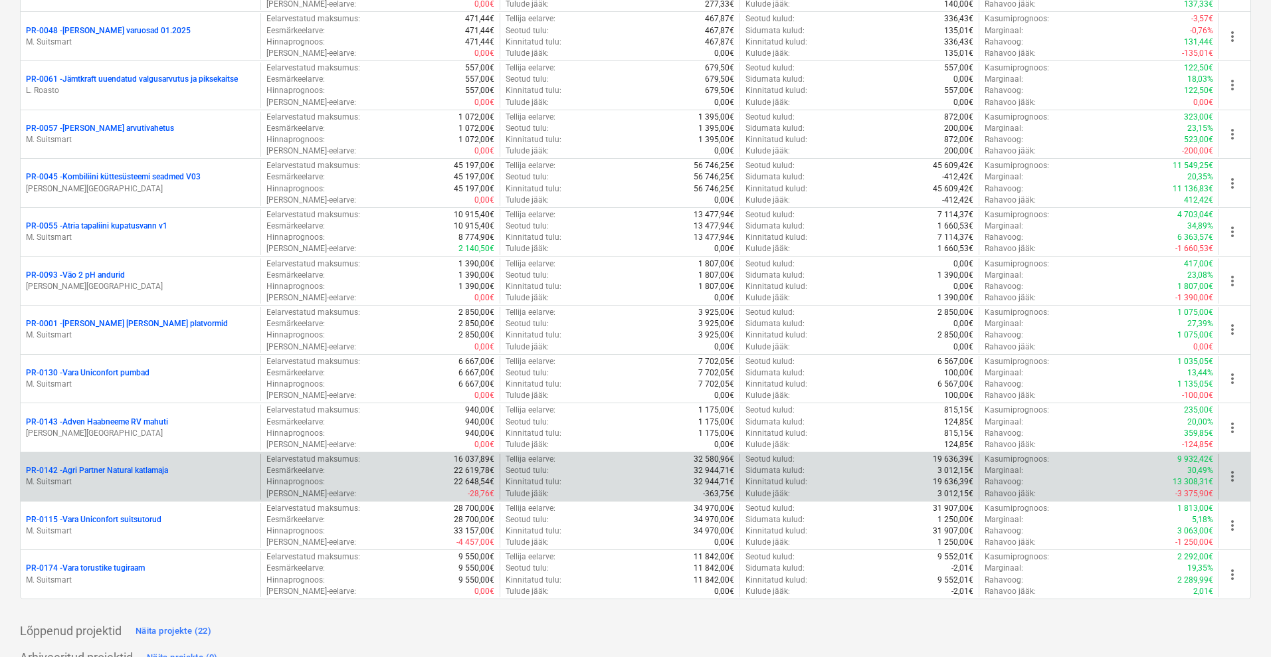
click at [126, 469] on p "PR-0142 - Agri Partner Natural katlamaja" at bounding box center [97, 470] width 142 height 11
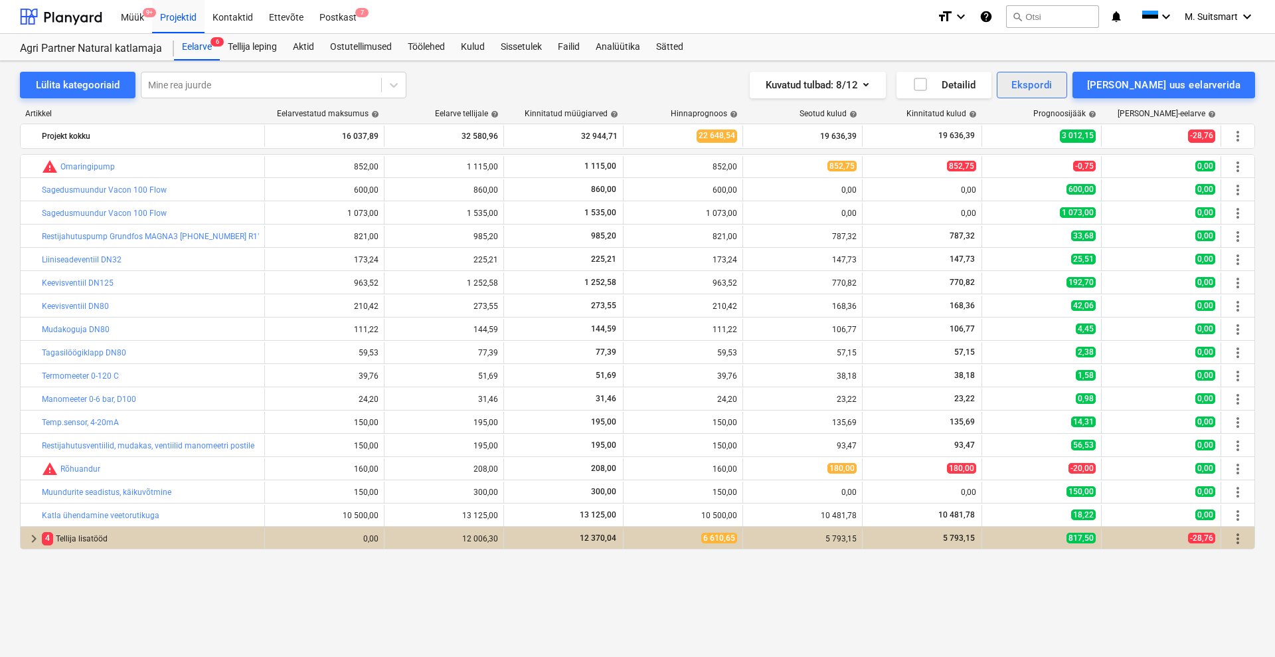
click at [1052, 83] on div "Ekspordi" at bounding box center [1032, 84] width 41 height 17
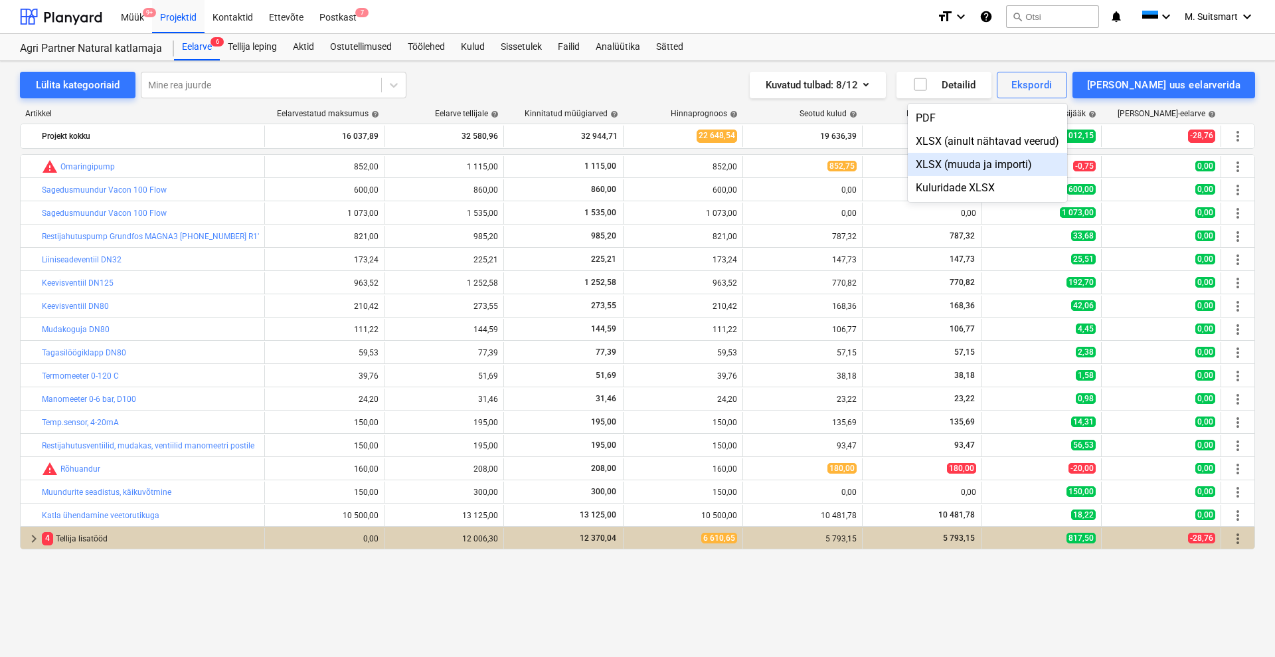
click at [1003, 158] on div "XLSX (muuda ja importi)" at bounding box center [987, 164] width 159 height 23
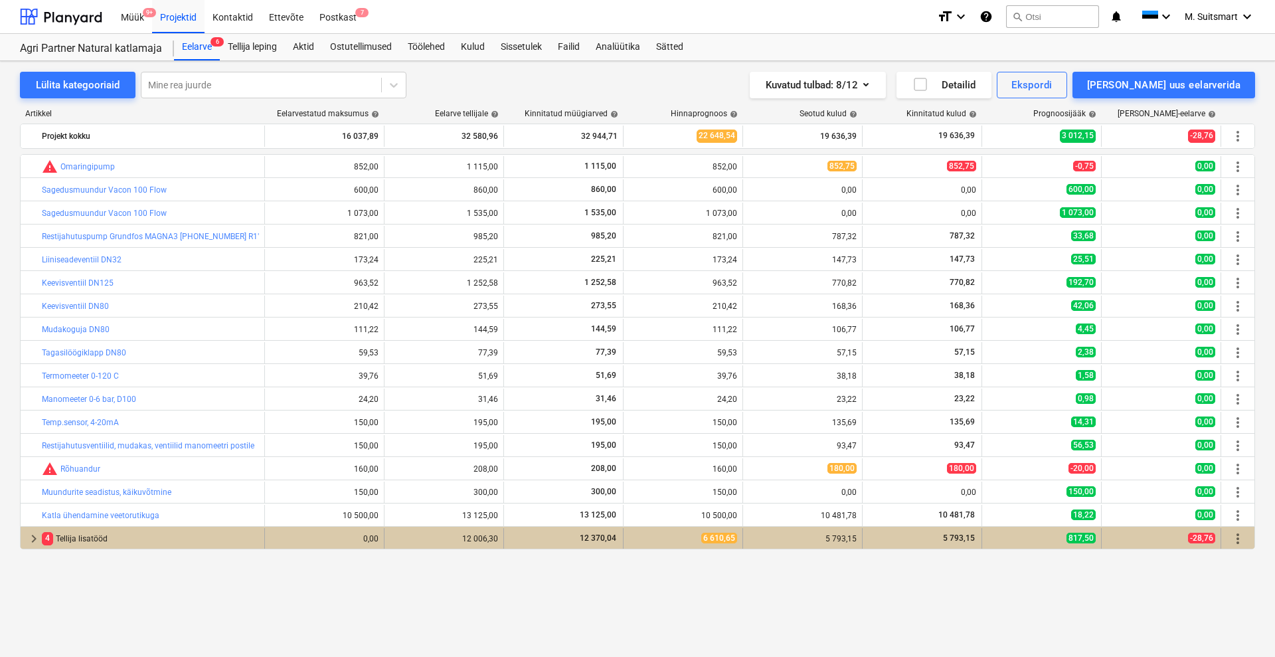
click at [32, 537] on span "keyboard_arrow_right" at bounding box center [34, 539] width 16 height 16
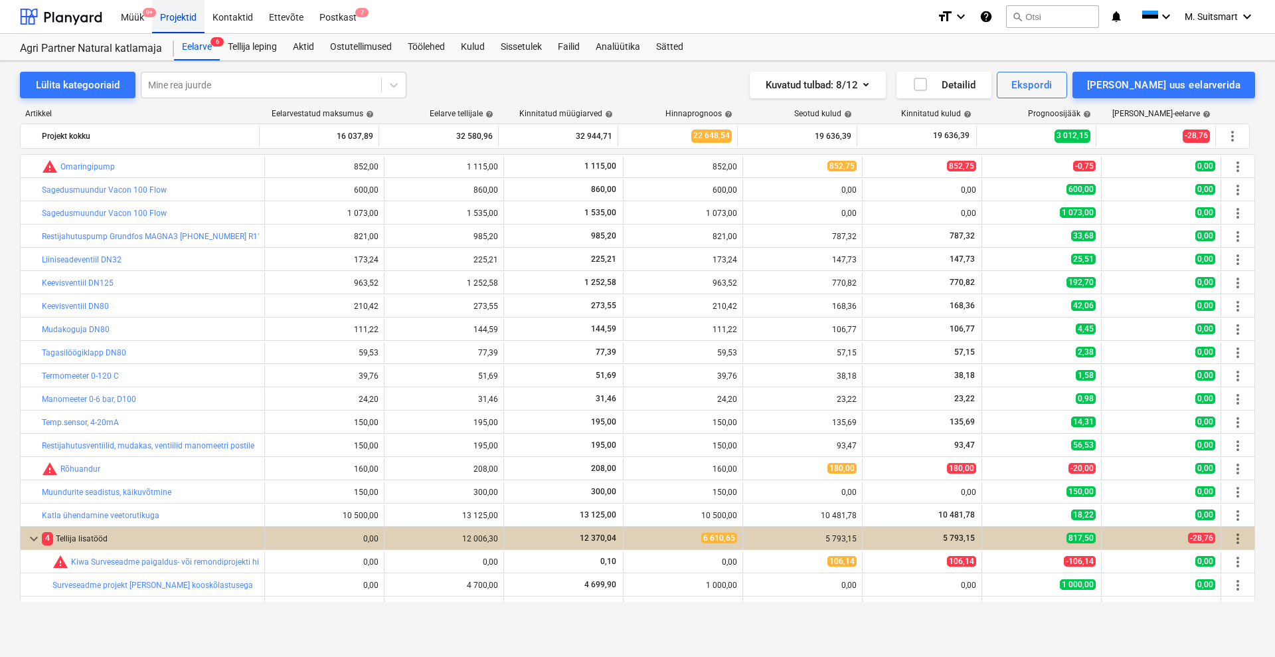
click at [184, 19] on div "Projektid" at bounding box center [178, 16] width 52 height 34
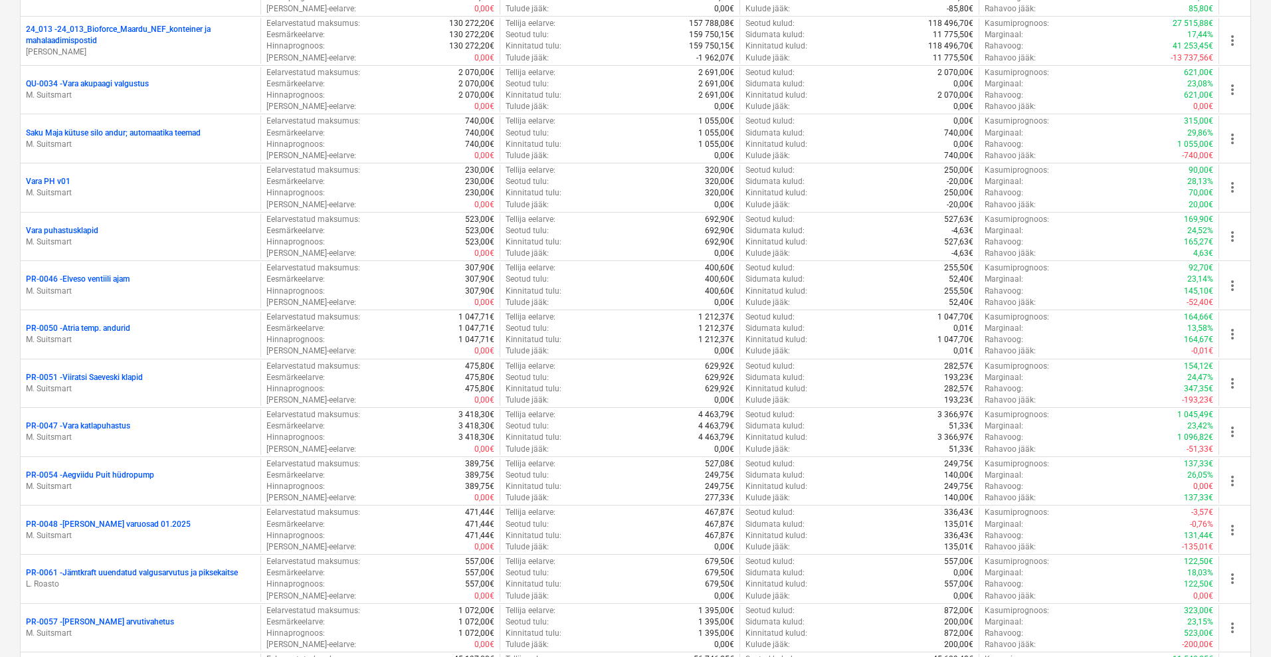
scroll to position [2555, 0]
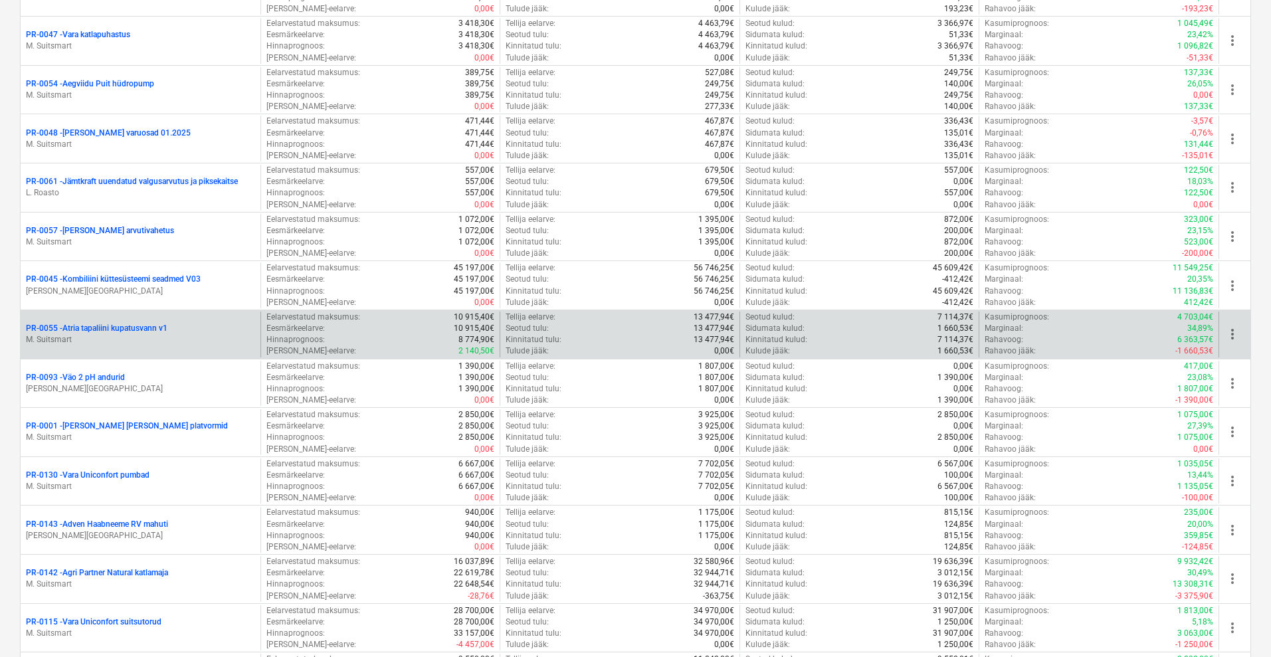
click at [155, 329] on p "PR-0055 - Atria tapaliini kupatusvann v1" at bounding box center [96, 328] width 141 height 11
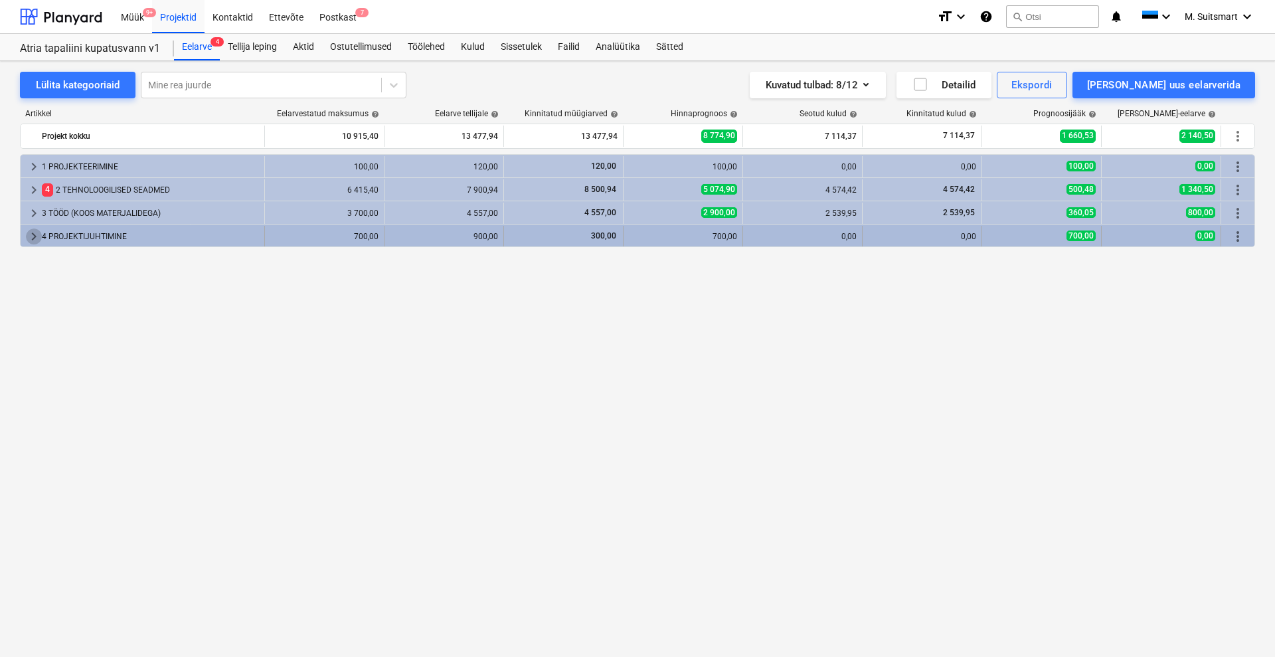
click at [29, 233] on span "keyboard_arrow_right" at bounding box center [34, 237] width 16 height 16
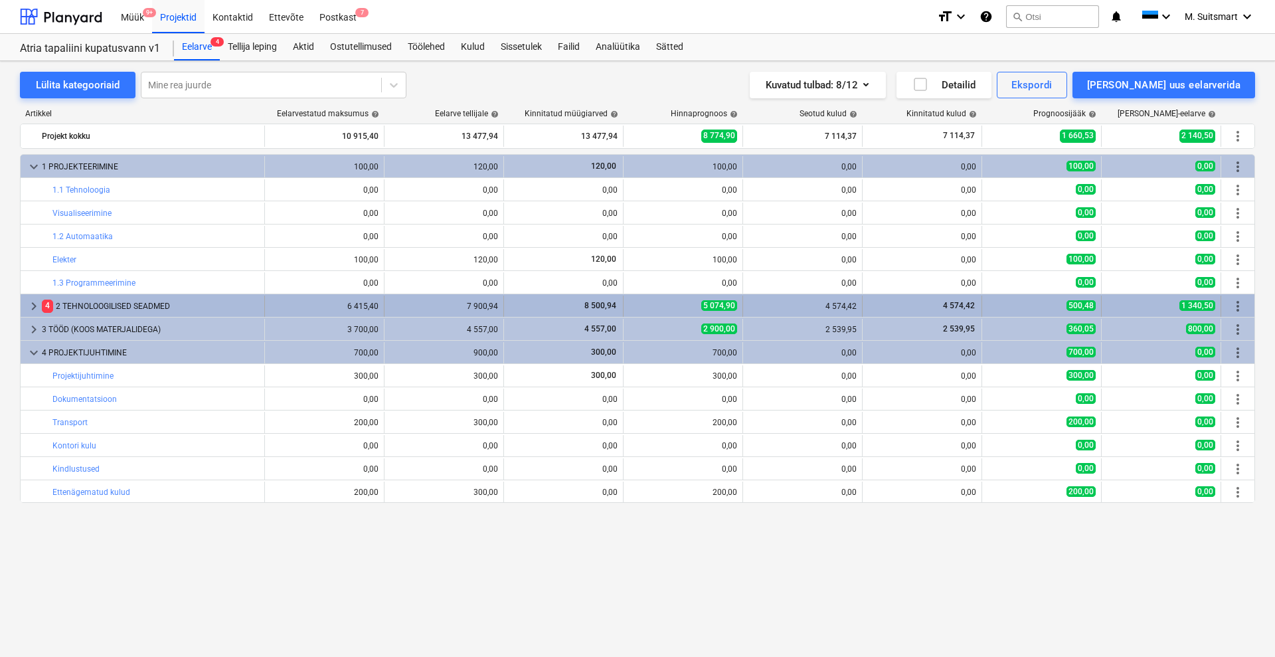
click at [29, 302] on span "keyboard_arrow_right" at bounding box center [34, 306] width 16 height 16
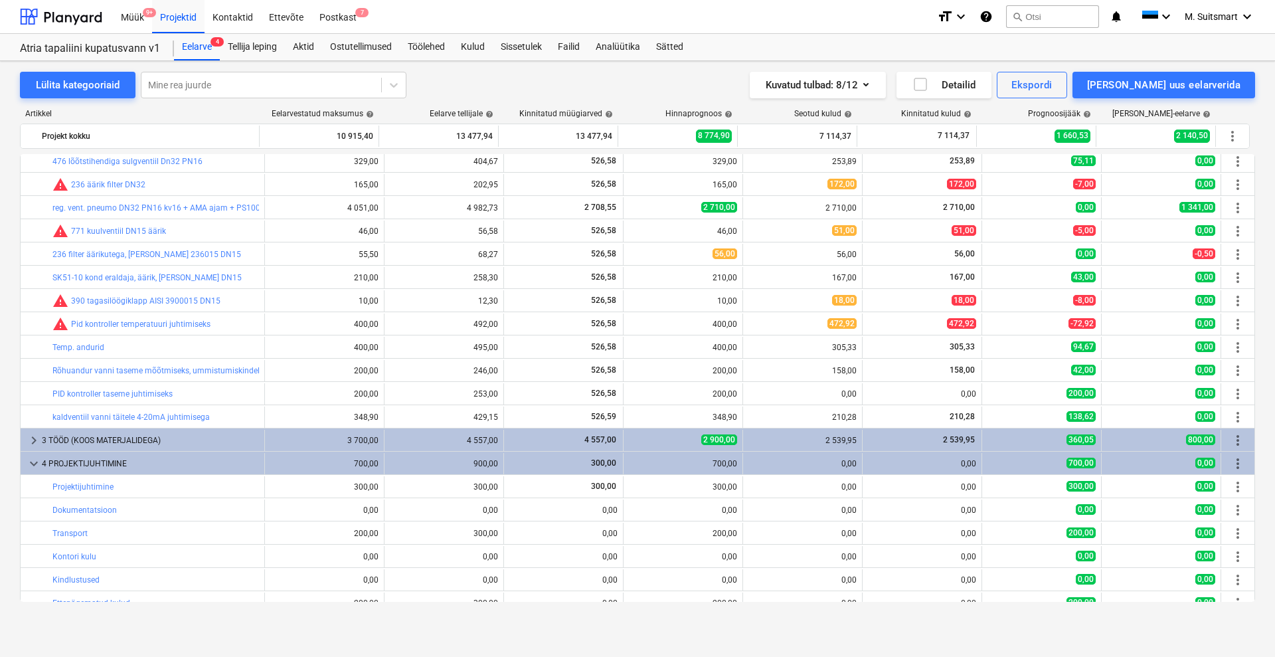
scroll to position [180, 0]
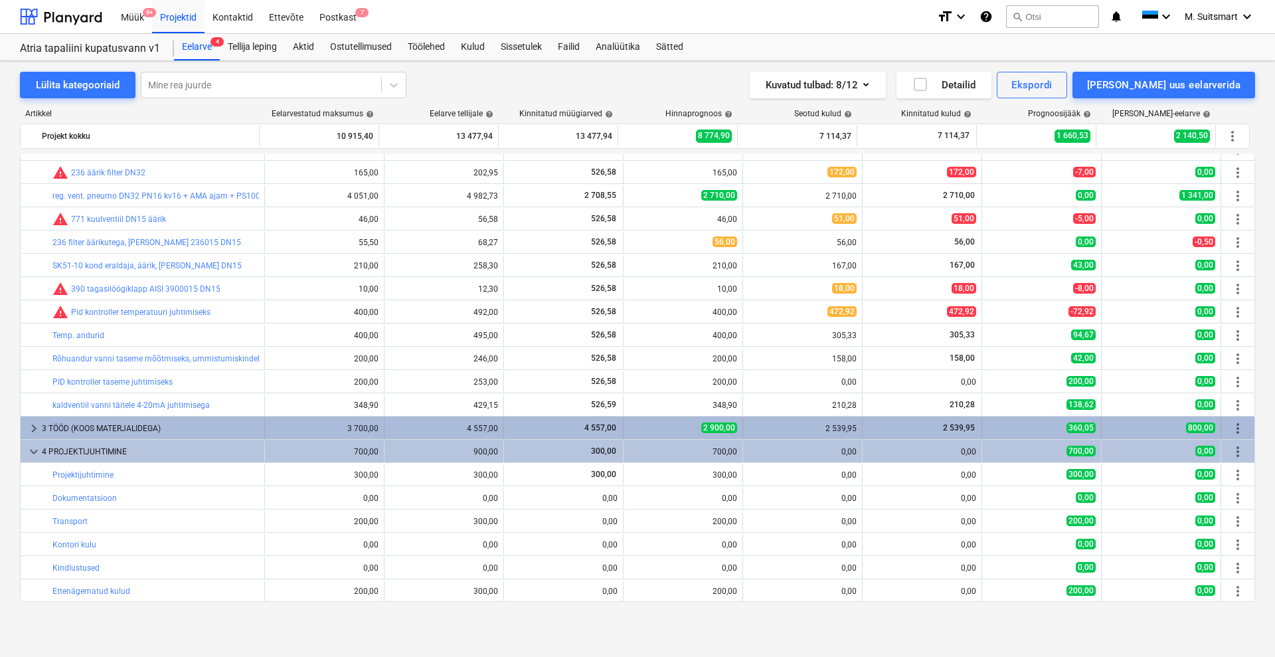
click at [31, 430] on span "keyboard_arrow_right" at bounding box center [34, 428] width 16 height 16
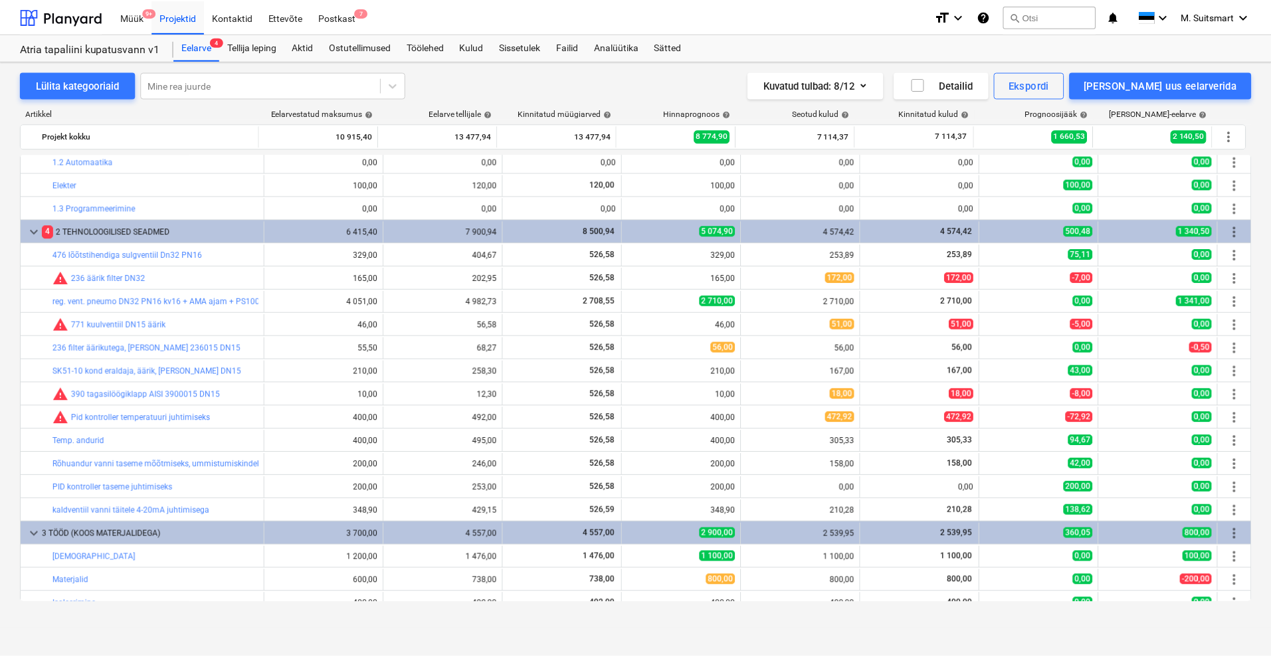
scroll to position [0, 0]
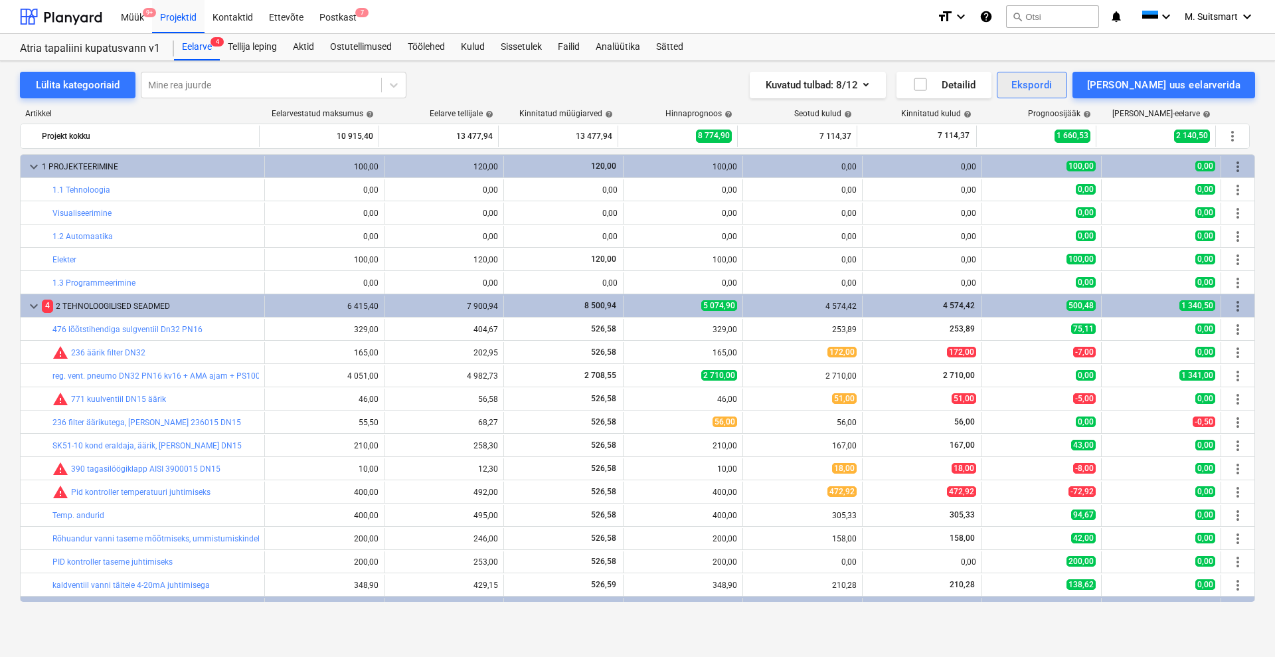
click at [1052, 80] on div "Ekspordi" at bounding box center [1032, 84] width 41 height 17
click at [1030, 162] on div "XLSX (muuda ja importi)" at bounding box center [987, 164] width 159 height 23
click at [170, 17] on div "Projektid" at bounding box center [178, 16] width 52 height 34
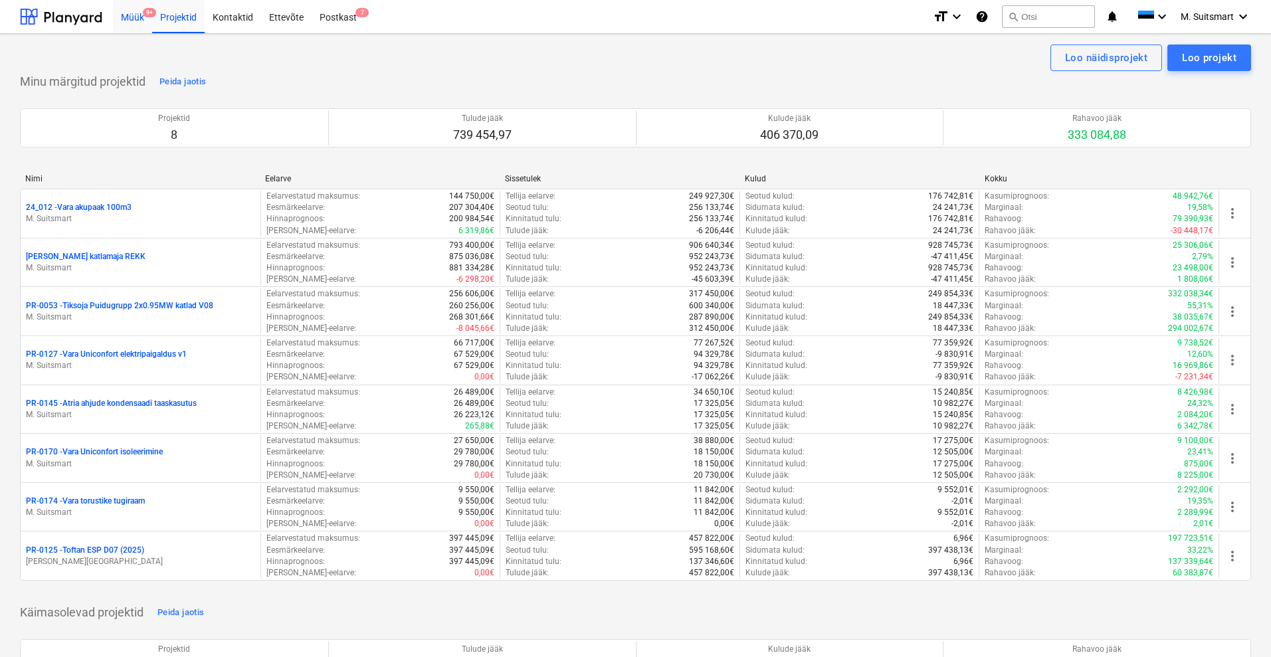
click at [138, 16] on div "Müük 9+" at bounding box center [132, 16] width 39 height 34
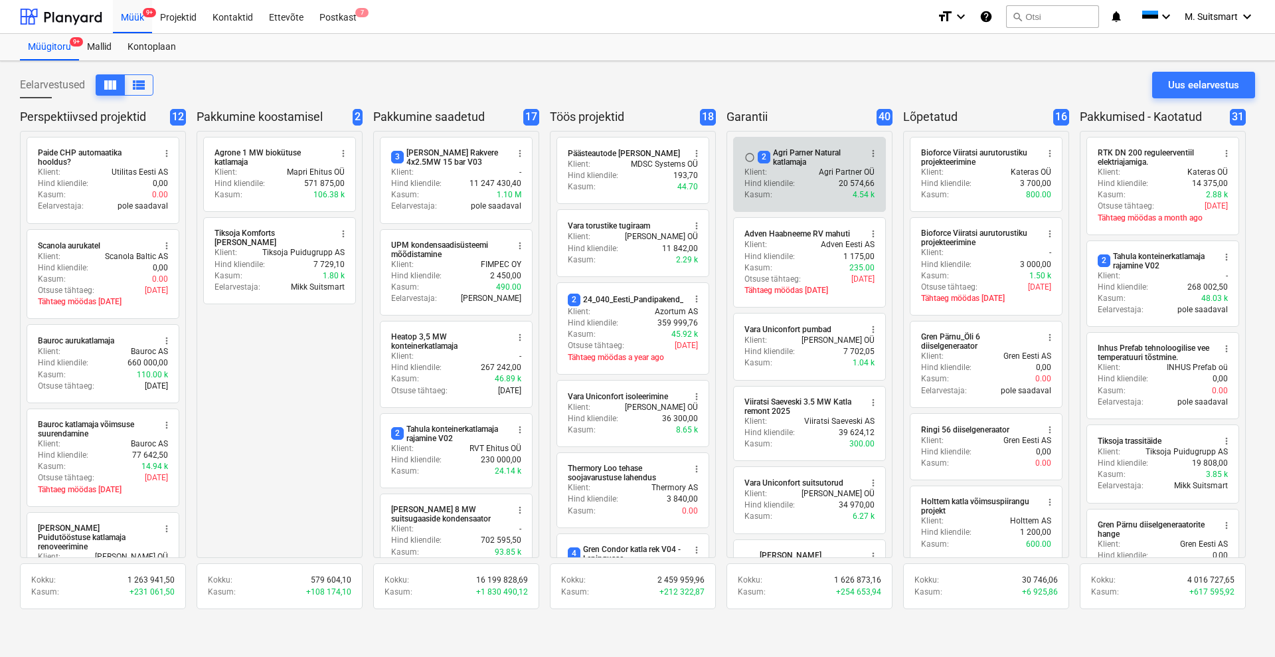
click at [796, 152] on div "2 Agri Parner Natural katlamaja" at bounding box center [809, 157] width 102 height 19
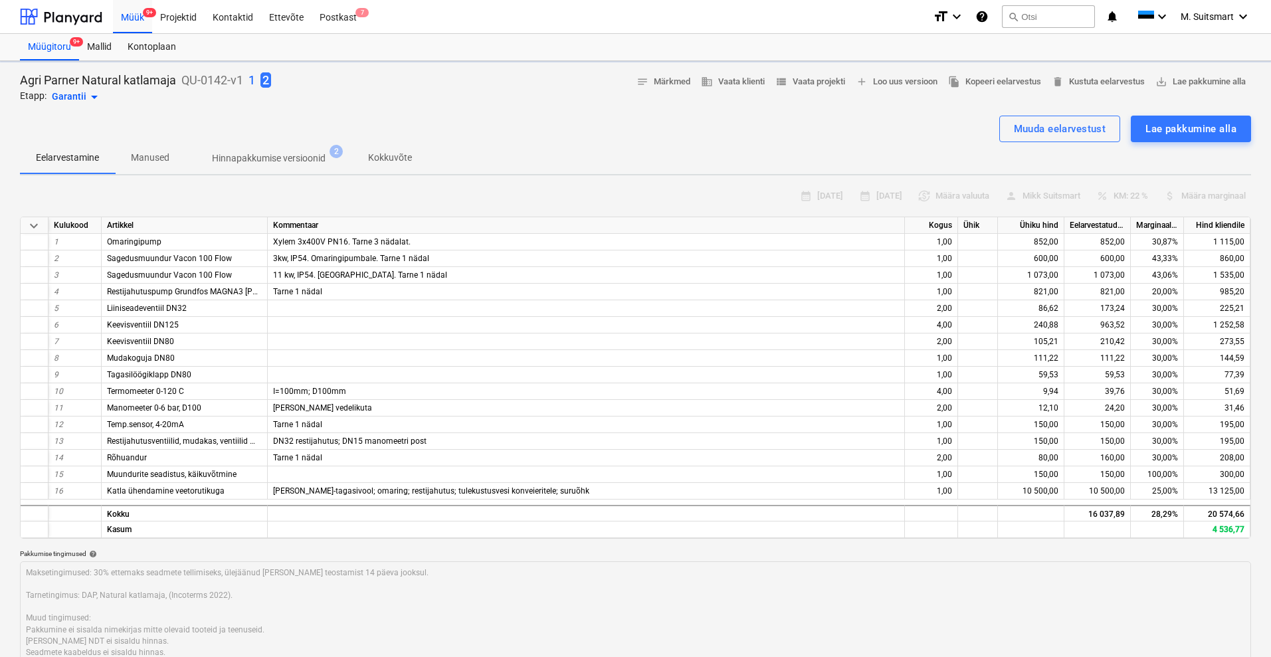
type textarea "x"
drag, startPoint x: 138, startPoint y: 15, endPoint x: 952, endPoint y: 0, distance: 814.5
click at [138, 15] on div "Müük 9+" at bounding box center [132, 16] width 39 height 34
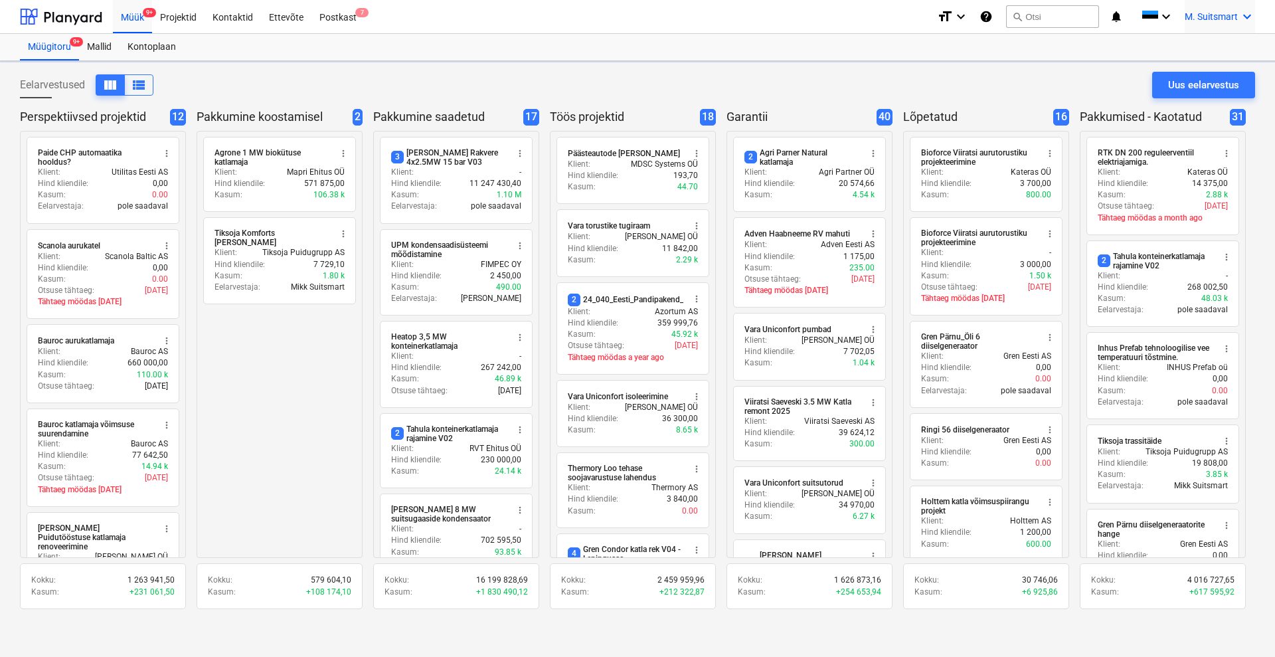
click at [1219, 13] on span "M. Suitsmart" at bounding box center [1211, 16] width 53 height 11
click at [1190, 79] on div "MS Noveleng Services OÜ" at bounding box center [1191, 85] width 113 height 19
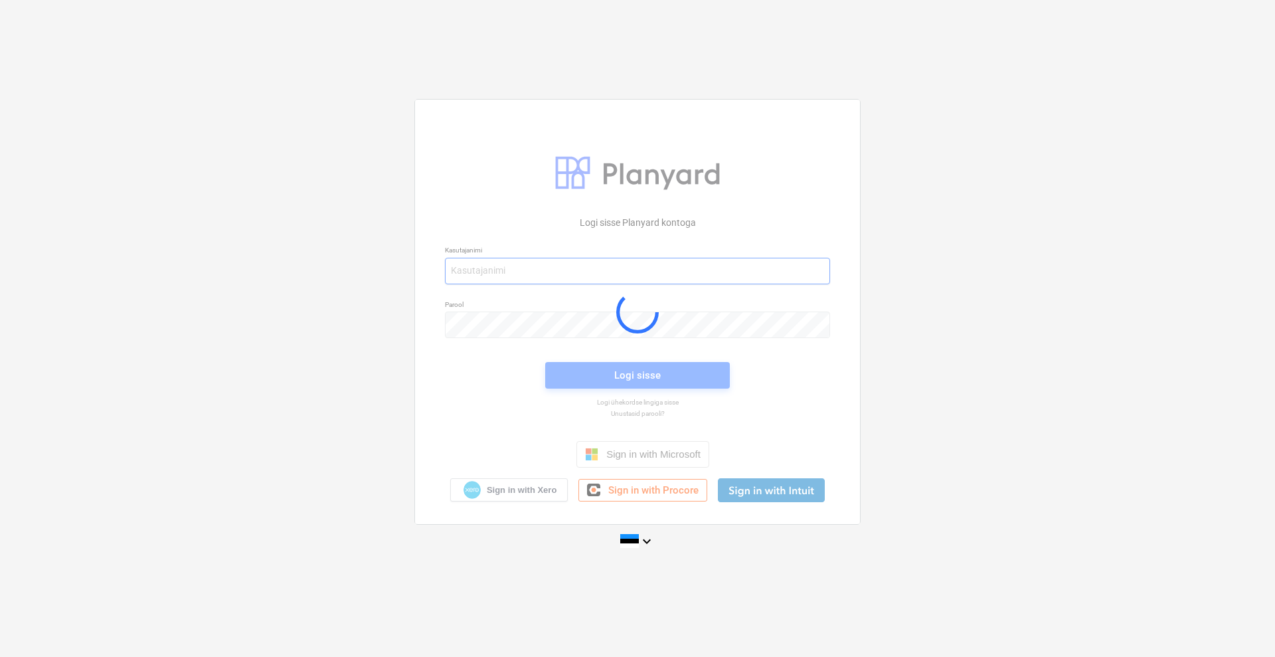
type input "mikk+services@noveleng.eu"
